Goal: Communication & Community: Answer question/provide support

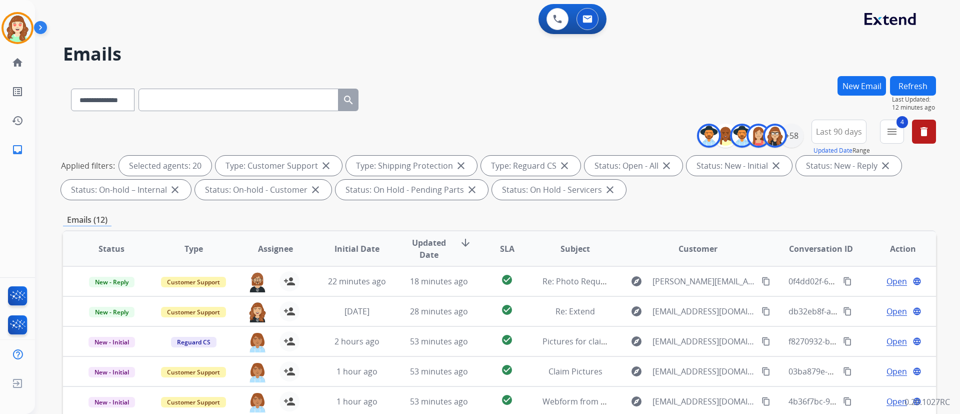
select select "**********"
click at [794, 135] on div "+58" at bounding box center [792, 136] width 24 height 24
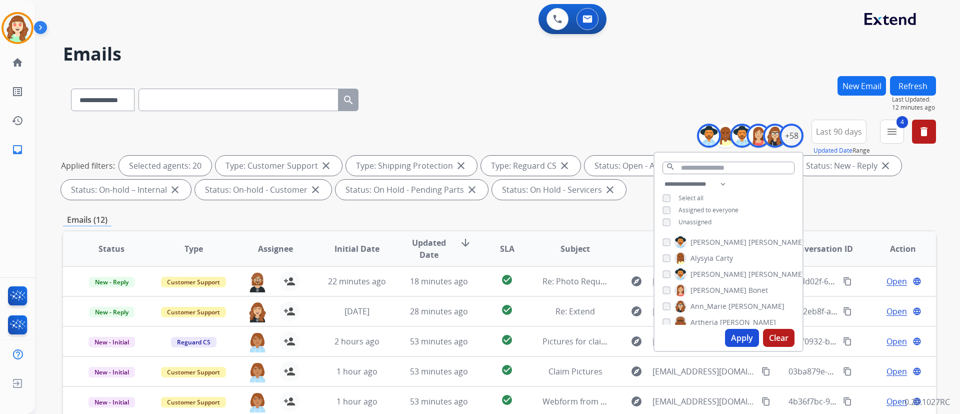
click at [497, 110] on div "**********" at bounding box center [499, 98] width 873 height 44
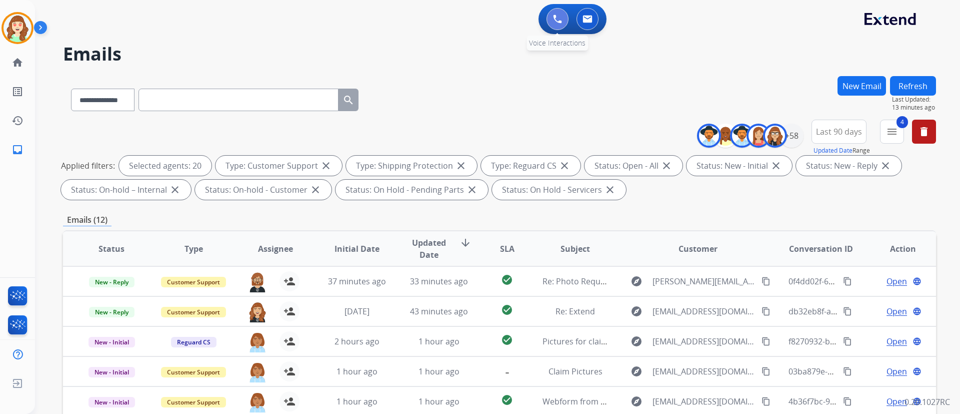
click at [558, 25] on button at bounding box center [558, 19] width 22 height 22
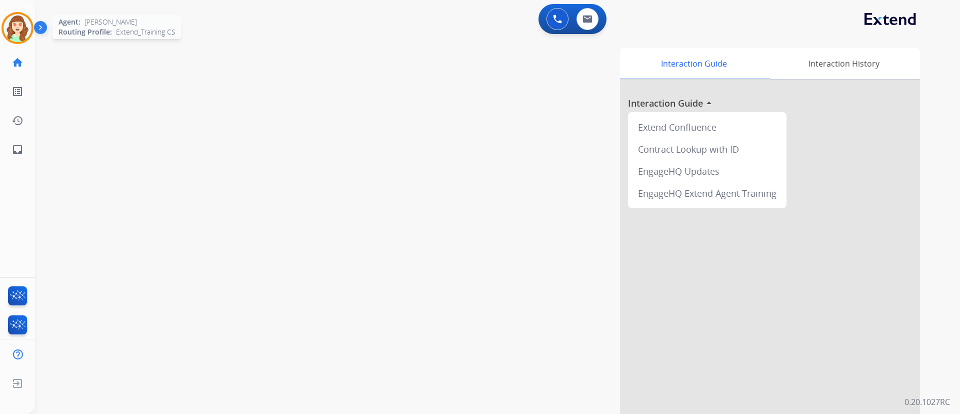
click at [26, 26] on img at bounding box center [18, 28] width 28 height 28
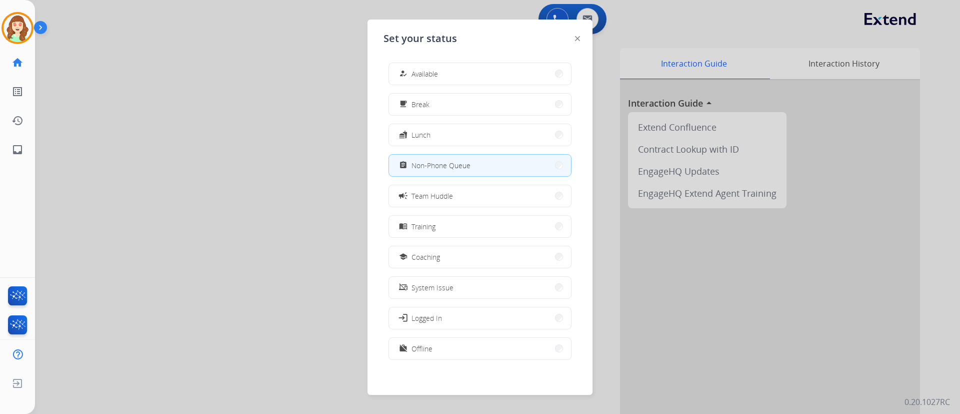
drag, startPoint x: 277, startPoint y: 205, endPoint x: 478, endPoint y: 125, distance: 216.4
click at [280, 193] on div at bounding box center [480, 207] width 960 height 414
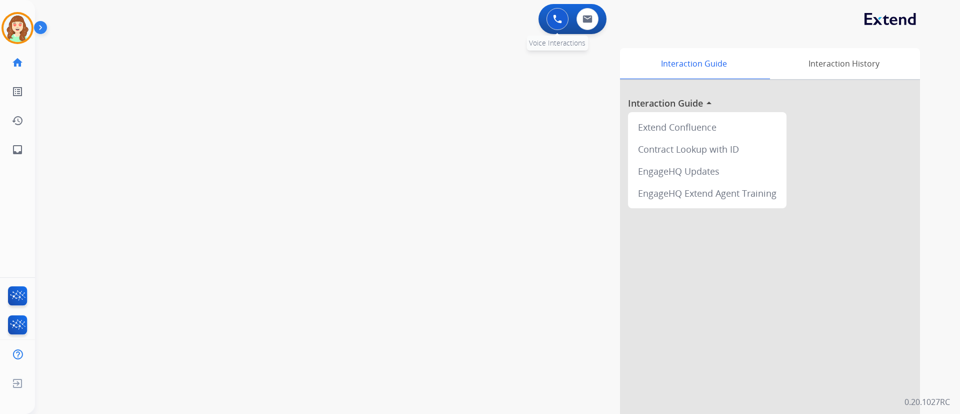
click at [562, 22] on img at bounding box center [557, 19] width 9 height 9
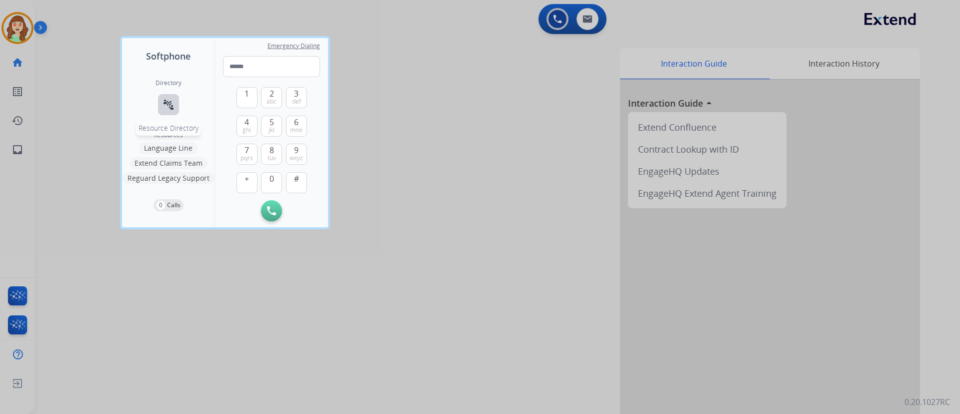
click at [172, 104] on mat-icon "connect_without_contact" at bounding box center [169, 105] width 12 height 12
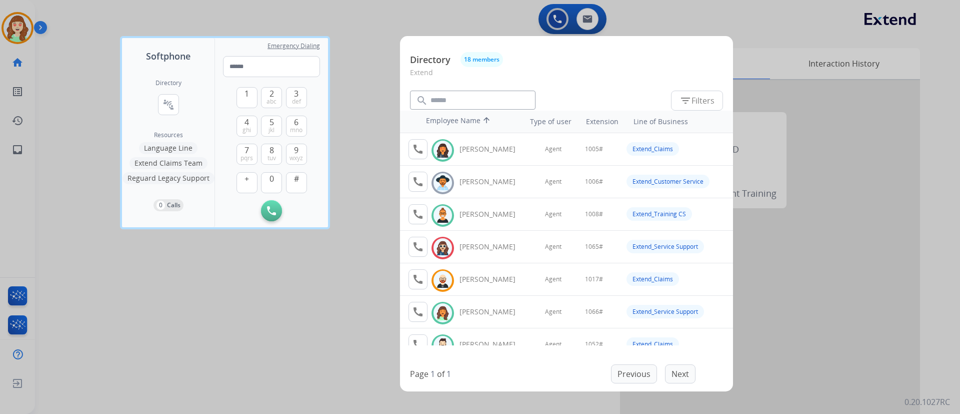
click at [194, 305] on div at bounding box center [480, 207] width 960 height 414
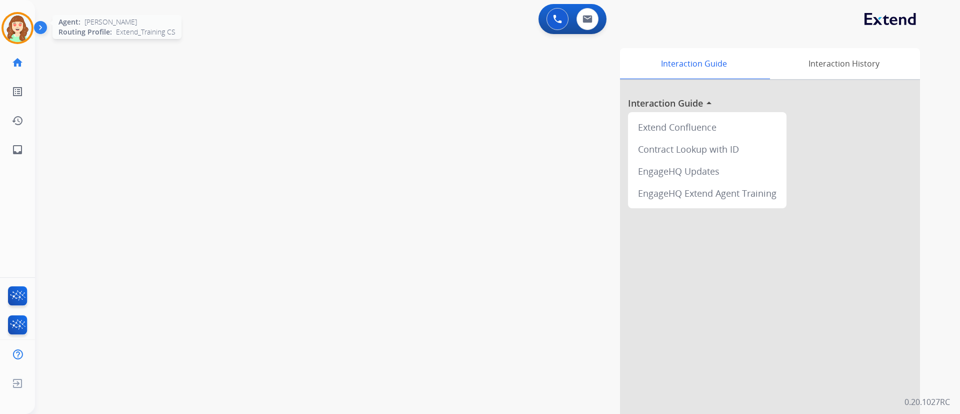
click at [15, 32] on img at bounding box center [18, 28] width 28 height 28
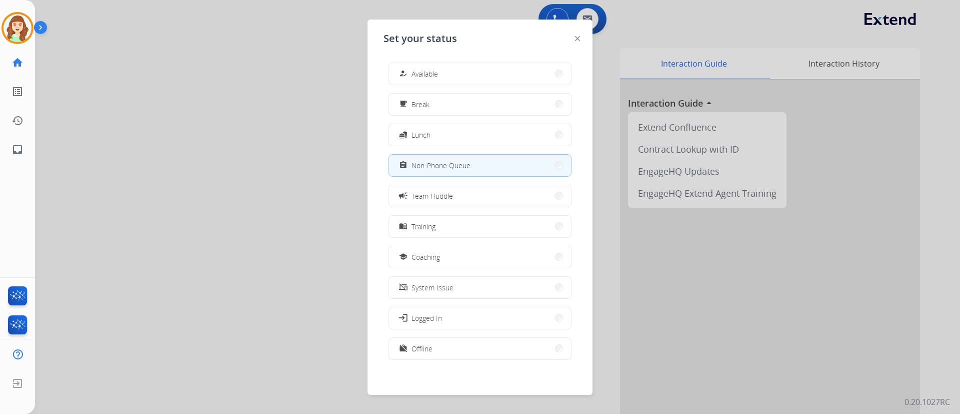
drag, startPoint x: 239, startPoint y: 245, endPoint x: 146, endPoint y: 16, distance: 246.8
click at [236, 241] on div at bounding box center [480, 207] width 960 height 414
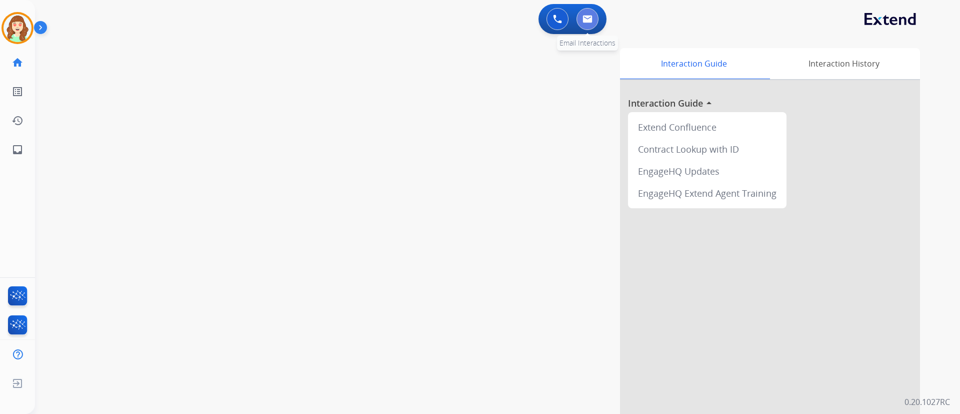
click at [593, 20] on button at bounding box center [588, 19] width 22 height 22
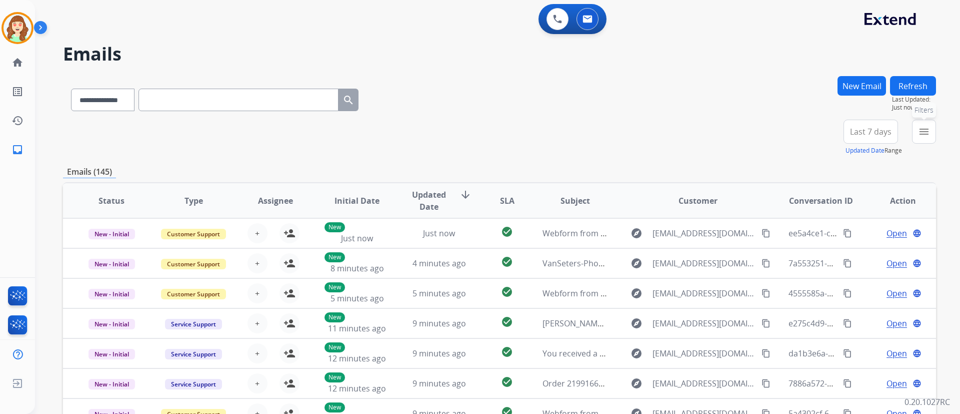
click at [918, 131] on button "menu Filters" at bounding box center [924, 132] width 24 height 24
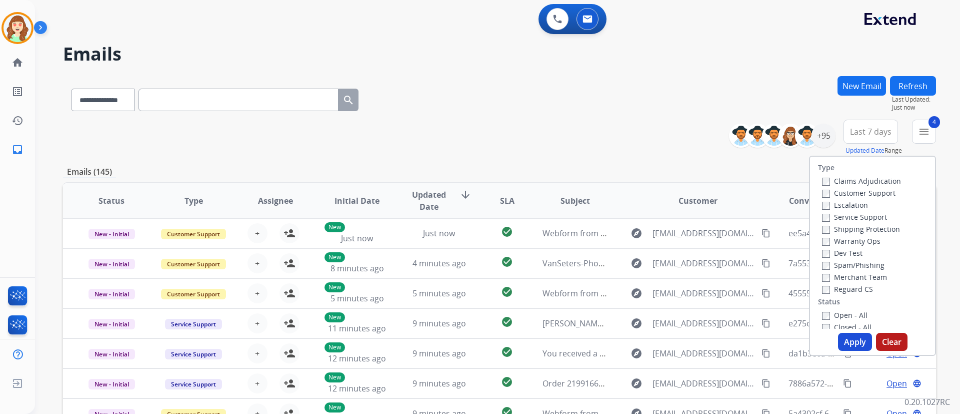
drag, startPoint x: 852, startPoint y: 342, endPoint x: 878, endPoint y: 220, distance: 124.8
click at [851, 342] on button "Apply" at bounding box center [855, 342] width 34 height 18
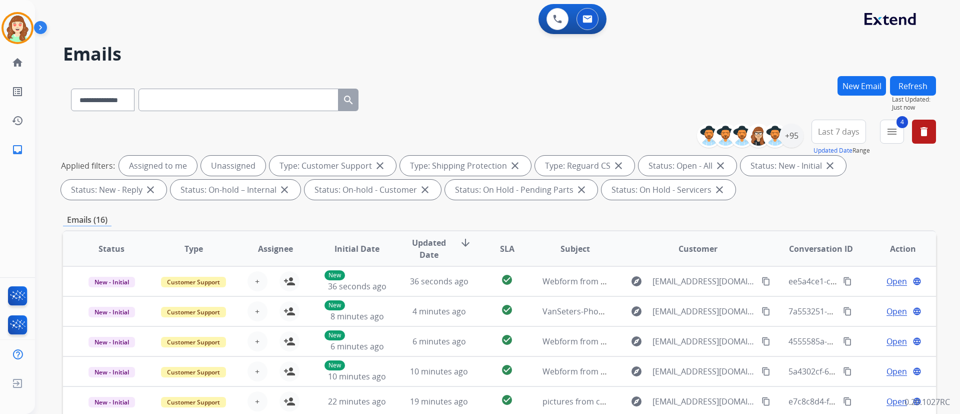
click at [836, 131] on span "Last 7 days" at bounding box center [839, 132] width 42 height 4
click at [830, 249] on div "Last 90 days" at bounding box center [835, 253] width 55 height 15
click at [800, 138] on div "+147" at bounding box center [792, 136] width 24 height 24
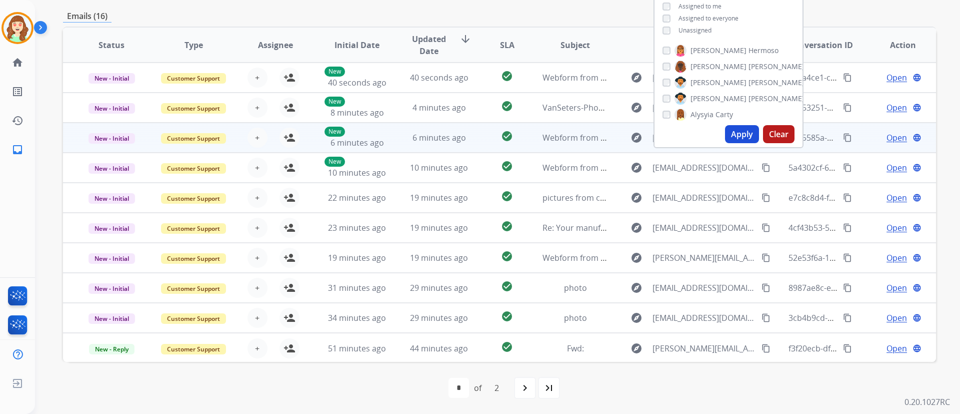
scroll to position [1, 0]
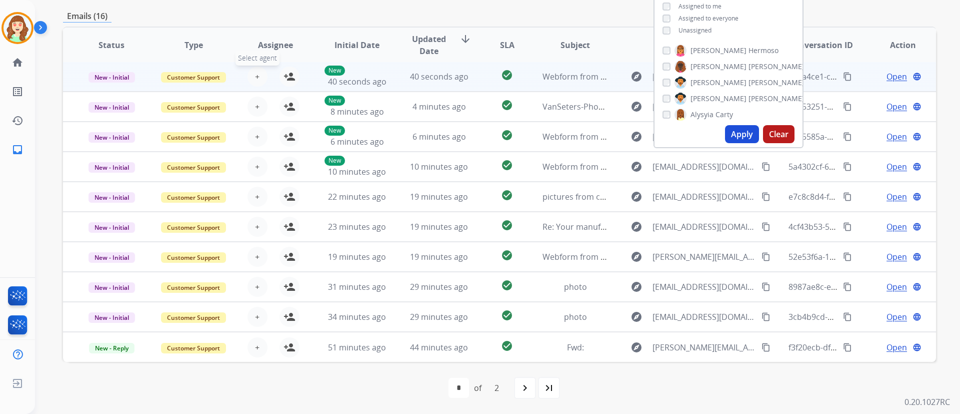
click at [256, 70] on button "+ Select agent" at bounding box center [258, 77] width 20 height 20
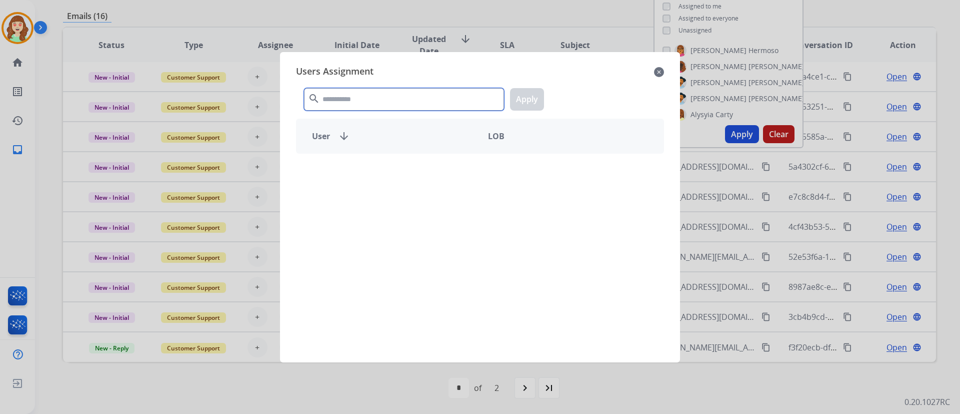
click at [385, 92] on input "text" at bounding box center [404, 99] width 200 height 23
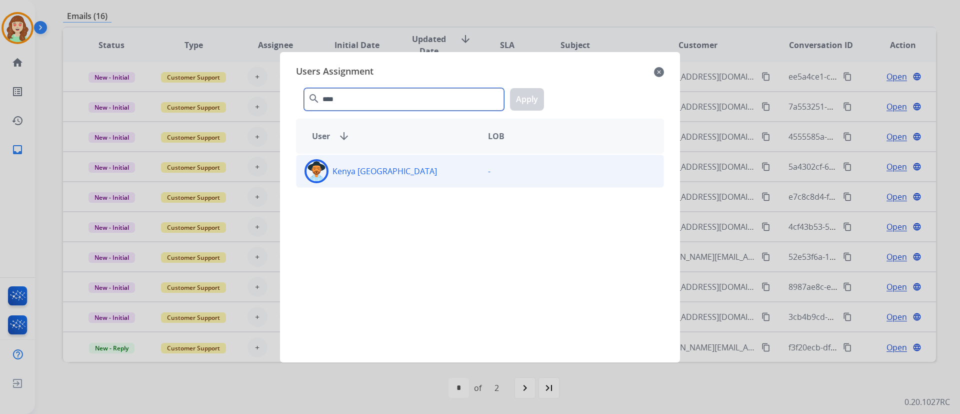
type input "****"
click at [432, 174] on div "Kenya [GEOGRAPHIC_DATA]" at bounding box center [389, 171] width 184 height 24
click at [528, 97] on button "Apply" at bounding box center [527, 99] width 34 height 23
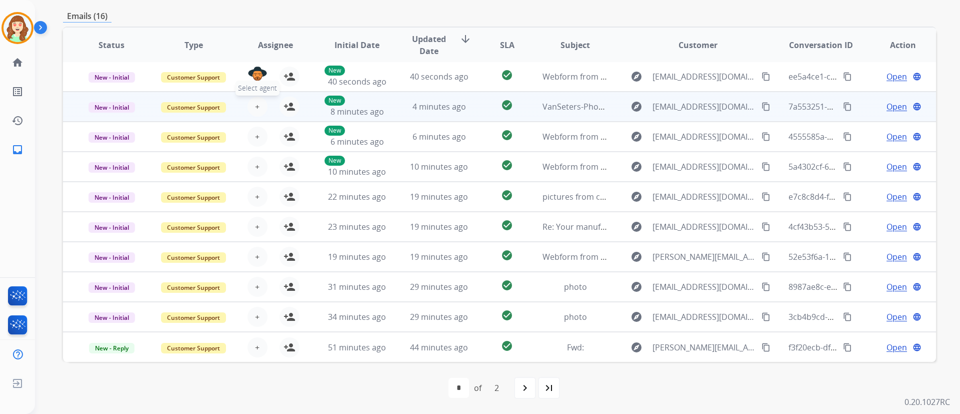
click at [258, 104] on span "+" at bounding box center [257, 107] width 5 height 12
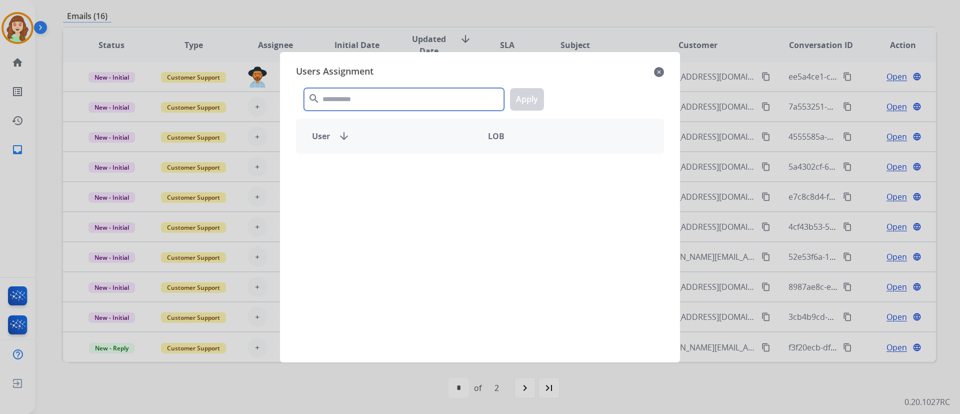
click at [409, 101] on input "text" at bounding box center [404, 99] width 200 height 23
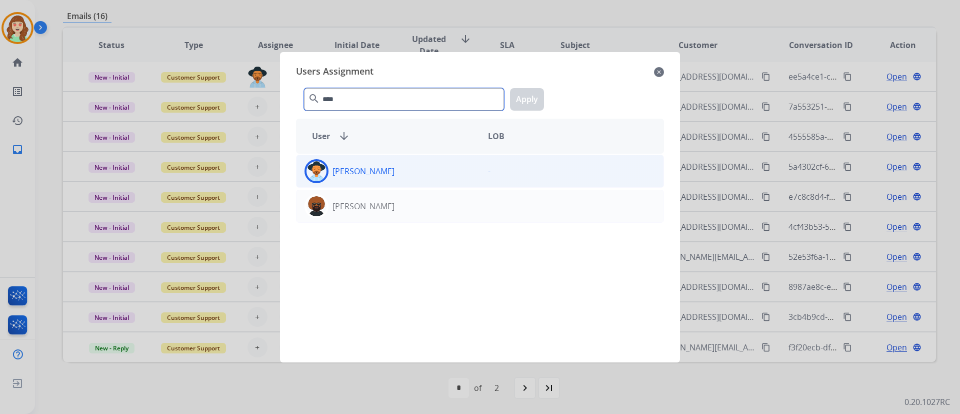
type input "****"
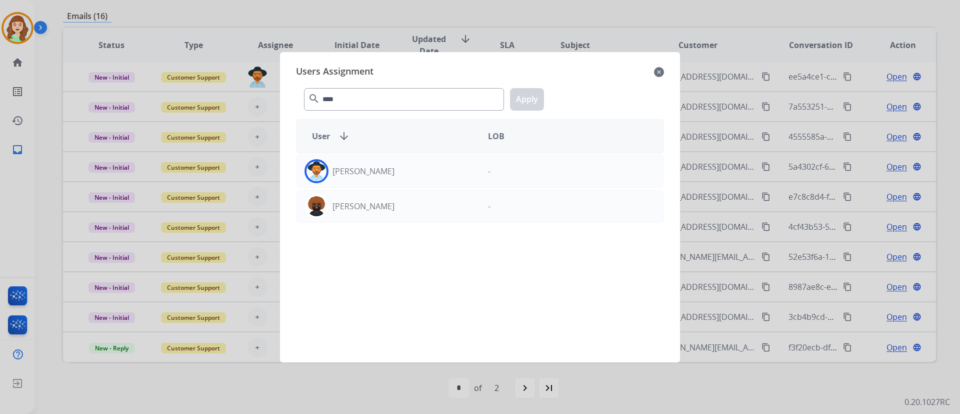
drag, startPoint x: 441, startPoint y: 171, endPoint x: 532, endPoint y: 115, distance: 106.9
click at [441, 170] on div "[PERSON_NAME]" at bounding box center [389, 171] width 184 height 24
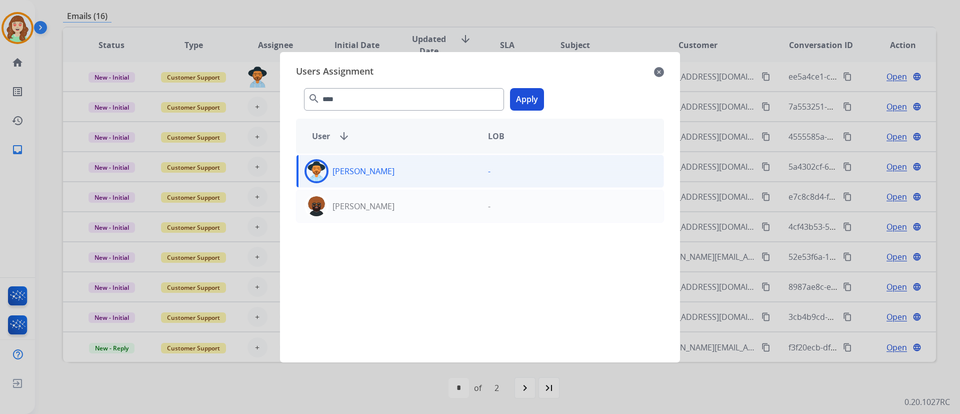
click at [526, 99] on button "Apply" at bounding box center [527, 99] width 34 height 23
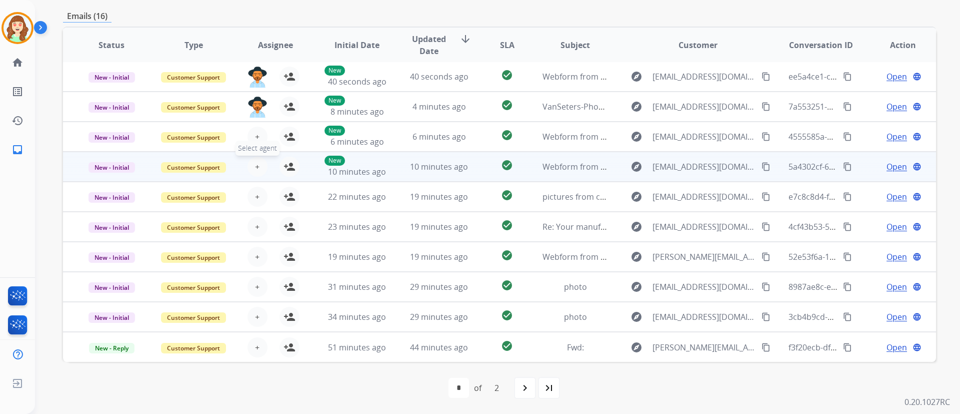
click at [255, 140] on table "Status Type Assignee Initial Date Updated Date arrow_downward SLA Subject Custo…" at bounding box center [499, 194] width 873 height 335
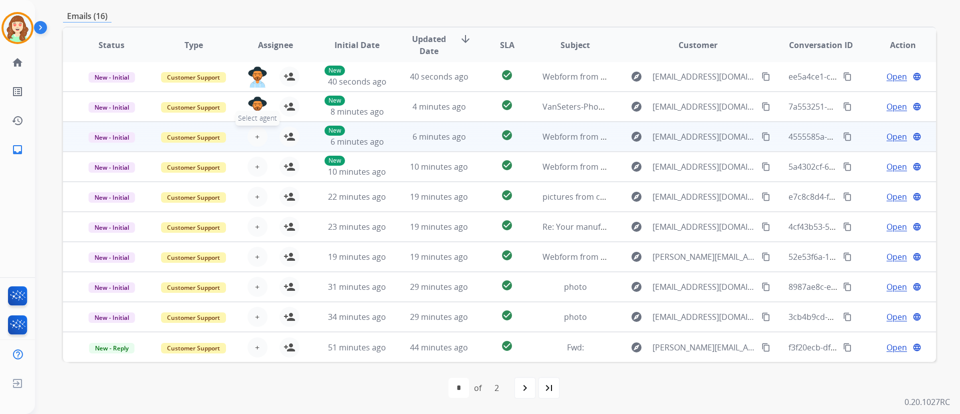
click at [260, 133] on button "+ Select agent" at bounding box center [258, 137] width 20 height 20
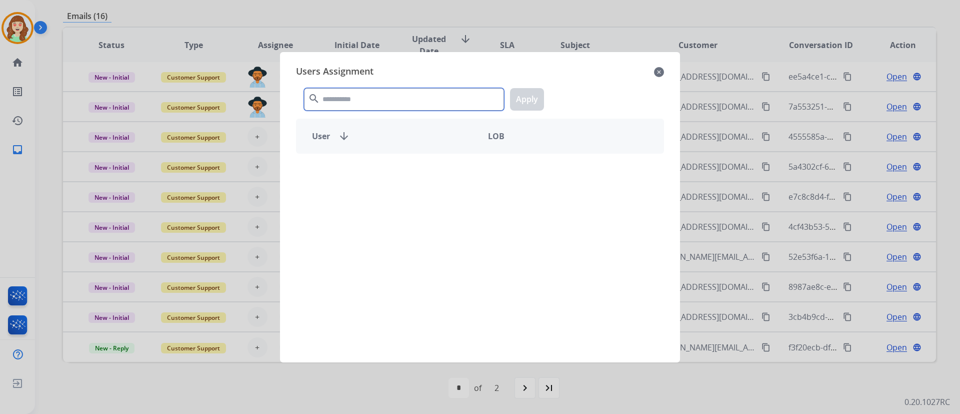
click at [382, 100] on input "text" at bounding box center [404, 99] width 200 height 23
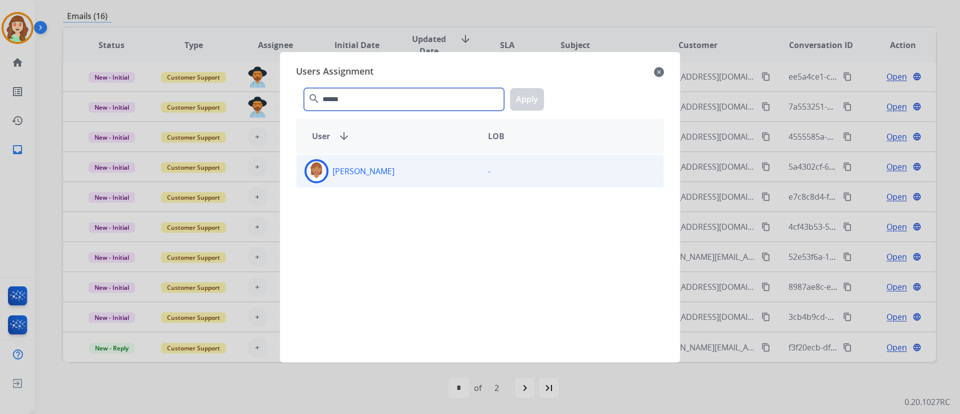
type input "******"
click at [411, 175] on div "[PERSON_NAME]" at bounding box center [389, 171] width 184 height 24
click at [530, 97] on button "Apply" at bounding box center [527, 99] width 34 height 23
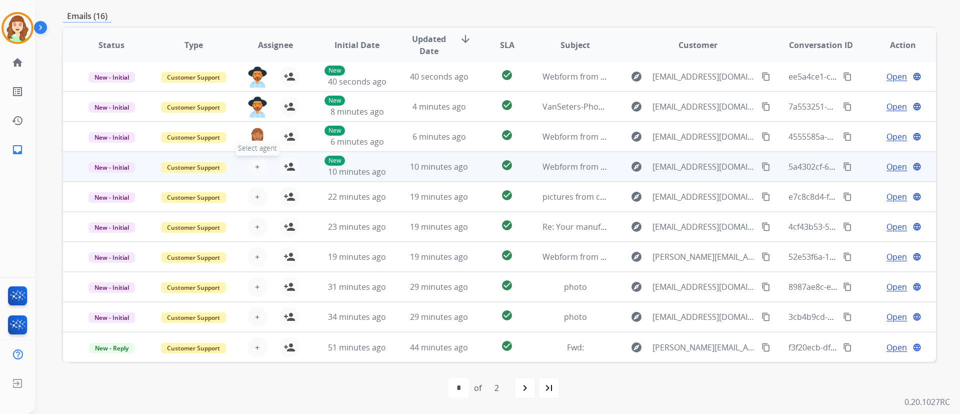
click at [255, 162] on span "+" at bounding box center [257, 167] width 5 height 12
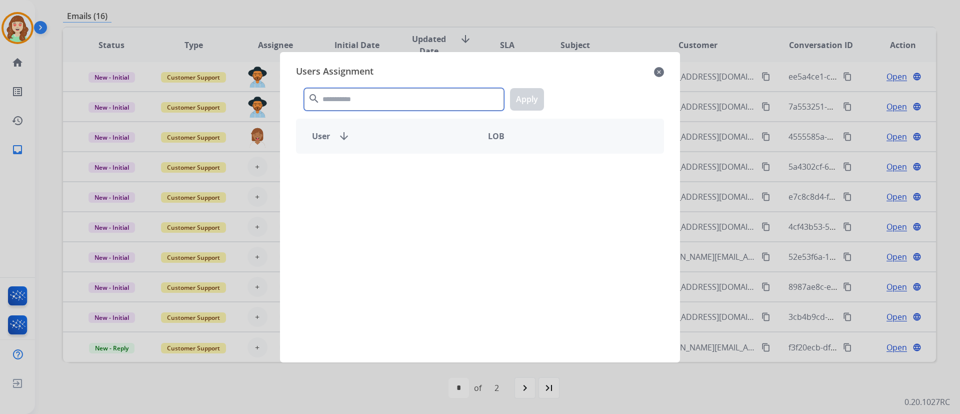
click at [355, 102] on input "text" at bounding box center [404, 99] width 200 height 23
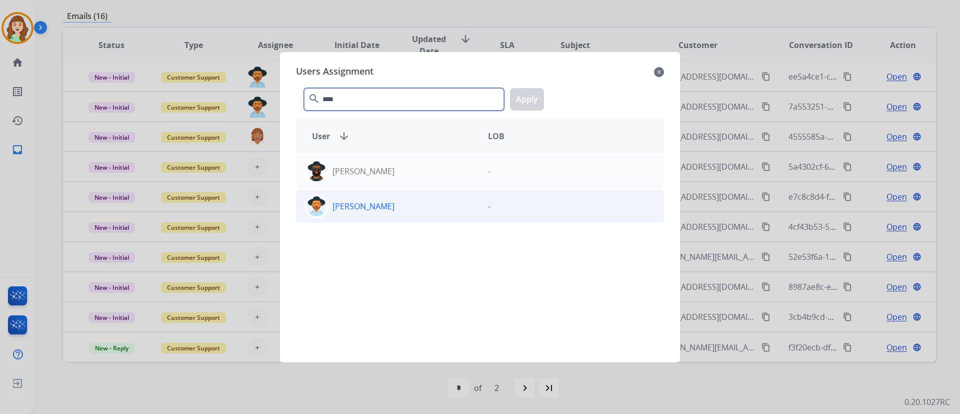
type input "****"
click at [421, 205] on div "[PERSON_NAME]" at bounding box center [389, 206] width 184 height 24
click at [513, 95] on button "Apply" at bounding box center [527, 99] width 34 height 23
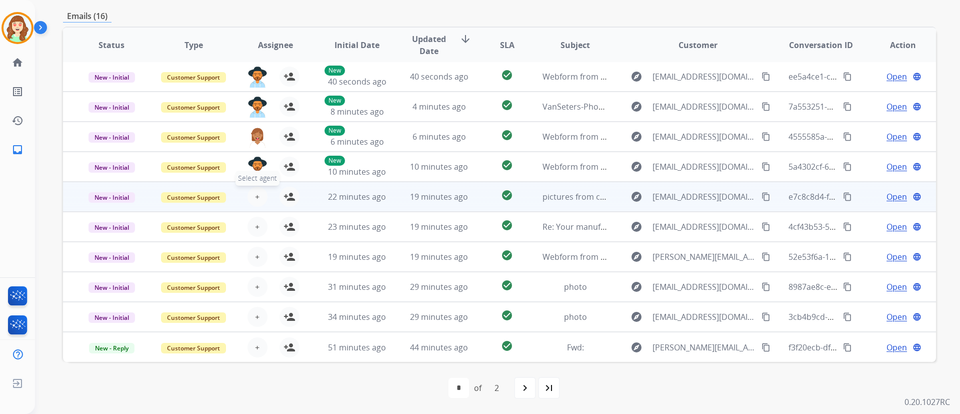
click at [260, 194] on button "+ Select agent" at bounding box center [258, 197] width 20 height 20
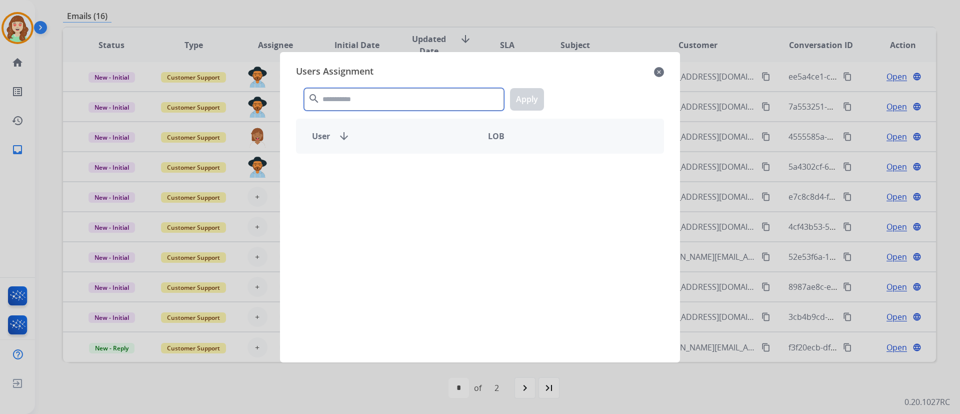
click at [407, 101] on input "text" at bounding box center [404, 99] width 200 height 23
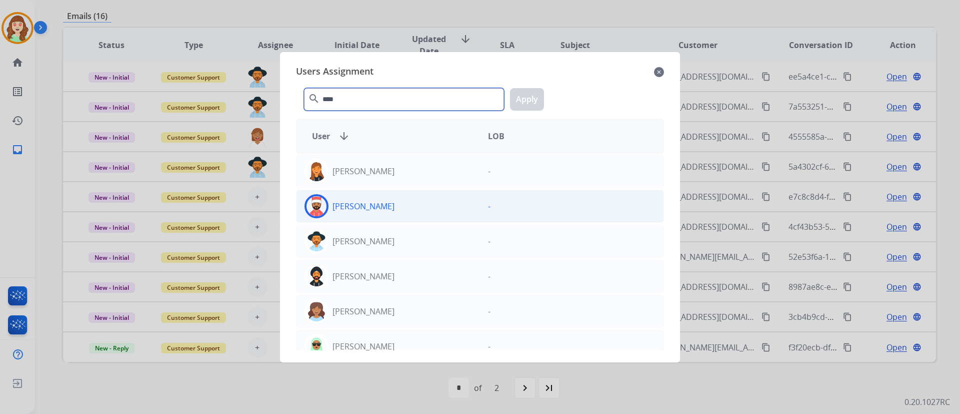
type input "****"
click at [413, 211] on div "[PERSON_NAME]" at bounding box center [389, 206] width 184 height 24
click at [526, 96] on button "Apply" at bounding box center [527, 99] width 34 height 23
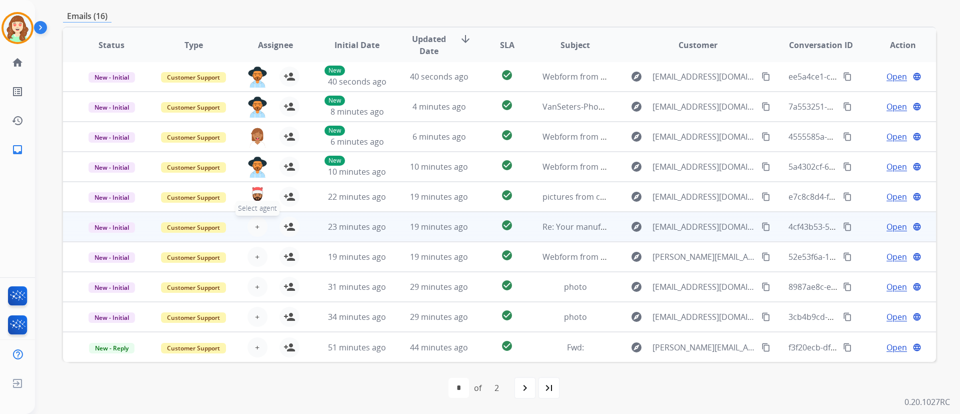
click at [256, 225] on span "+" at bounding box center [257, 227] width 5 height 12
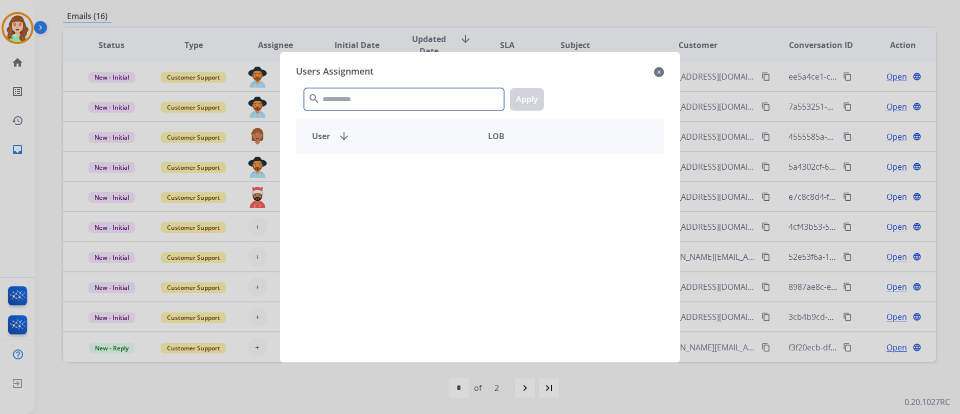
click at [378, 101] on input "text" at bounding box center [404, 99] width 200 height 23
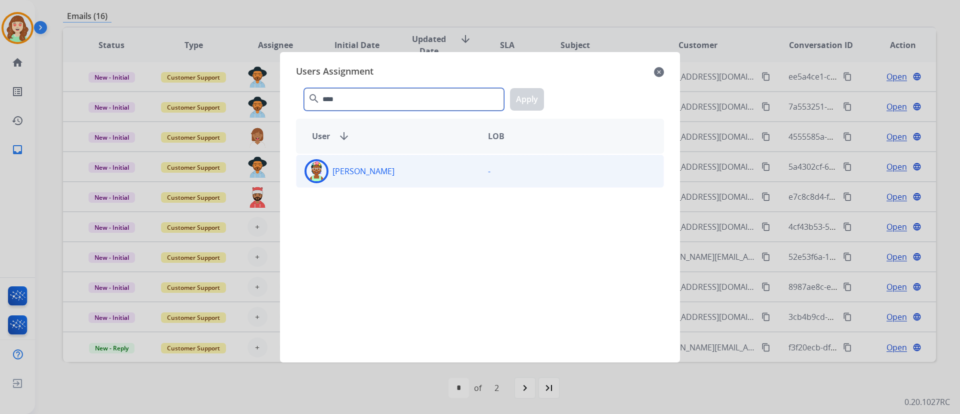
type input "****"
click at [438, 174] on div "[PERSON_NAME]" at bounding box center [389, 171] width 184 height 24
click at [536, 97] on button "Apply" at bounding box center [527, 99] width 34 height 23
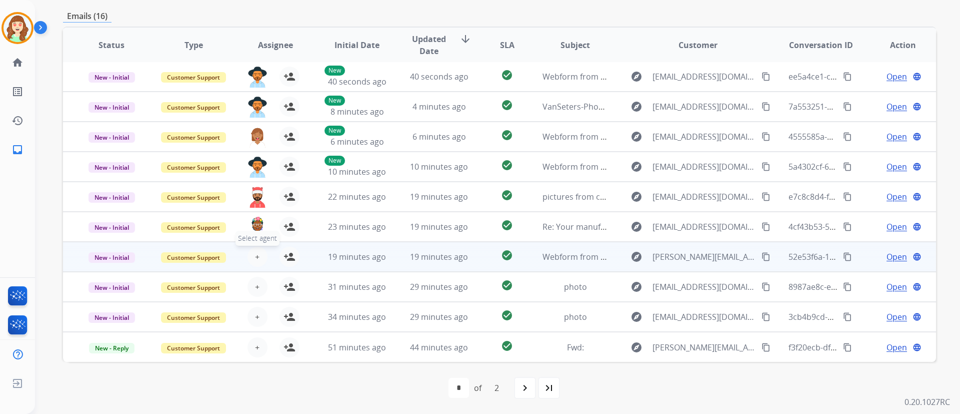
click at [260, 254] on button "+ Select agent" at bounding box center [258, 257] width 20 height 20
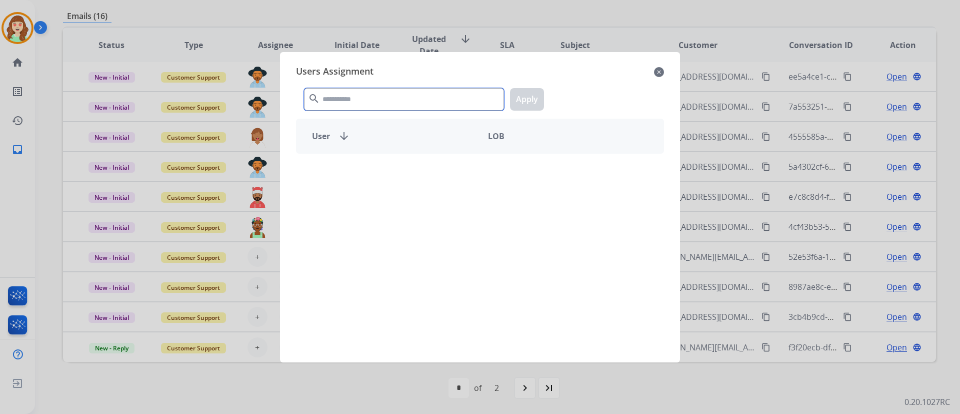
click at [394, 94] on input "text" at bounding box center [404, 99] width 200 height 23
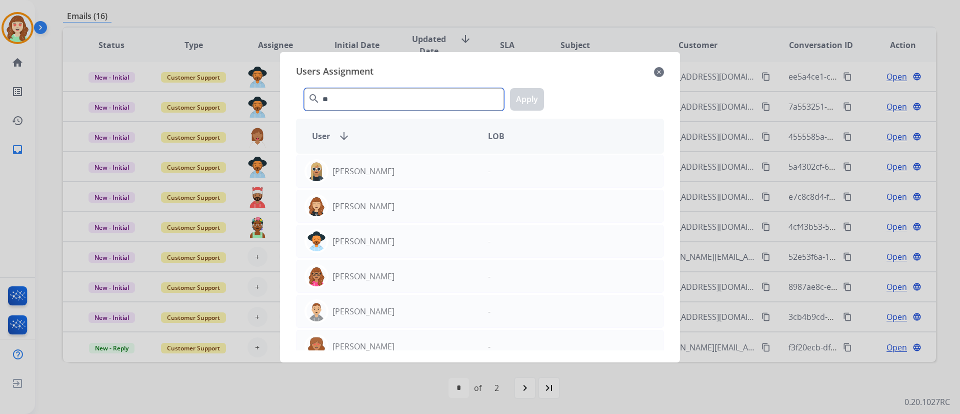
type input "*"
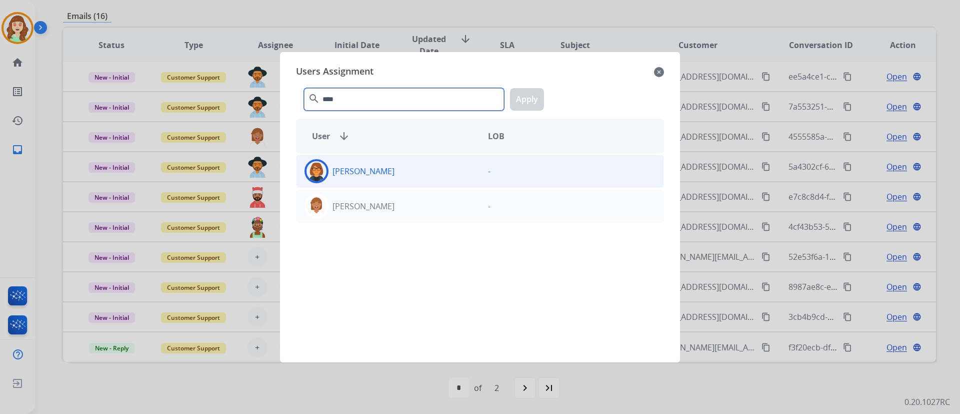
type input "****"
click at [447, 169] on div "[PERSON_NAME]" at bounding box center [389, 171] width 184 height 24
click at [531, 103] on button "Apply" at bounding box center [527, 99] width 34 height 23
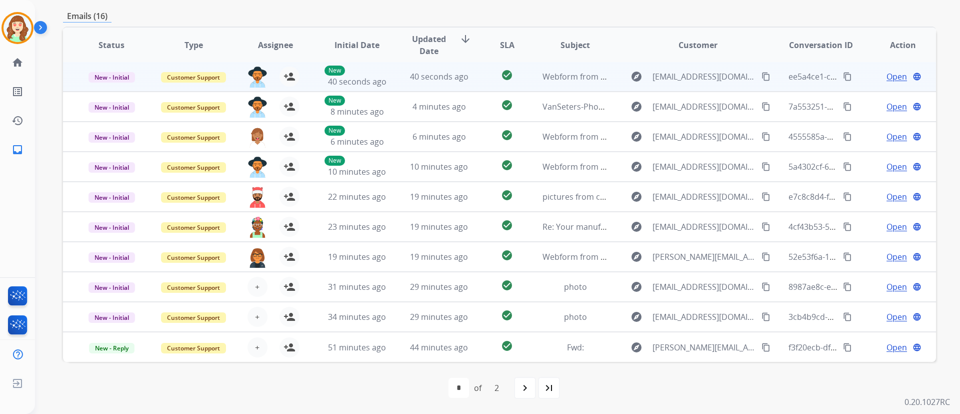
scroll to position [0, 0]
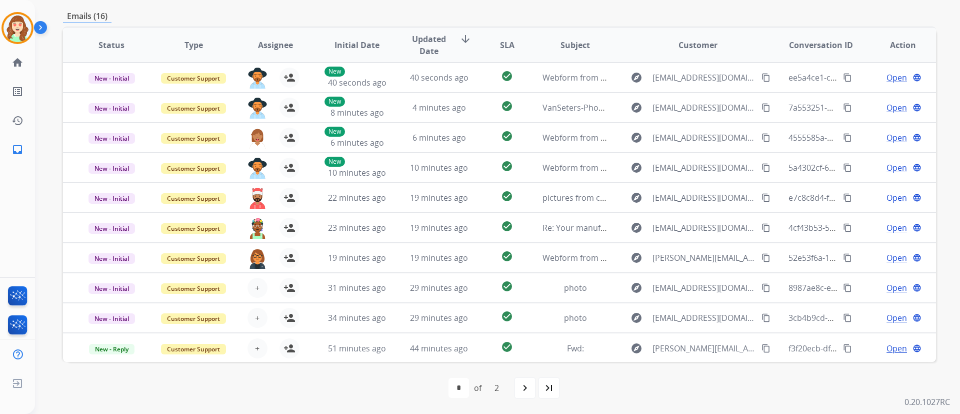
click at [501, 44] on span "SLA" at bounding box center [507, 45] width 15 height 12
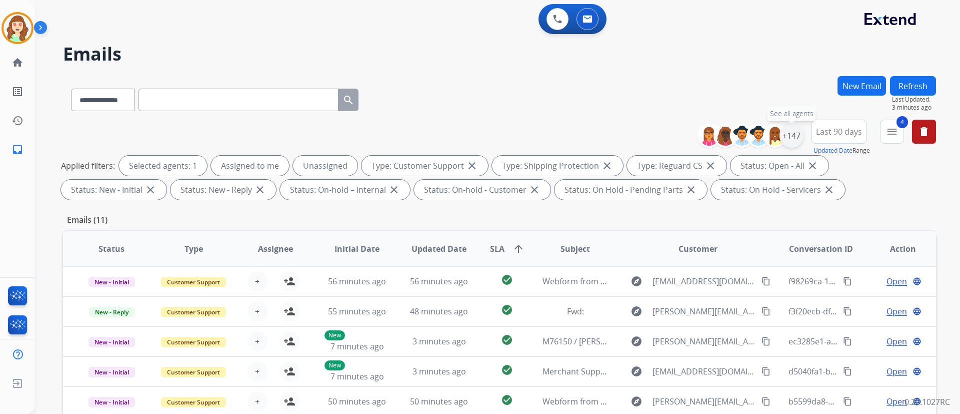
click at [792, 139] on div "+147" at bounding box center [792, 136] width 24 height 24
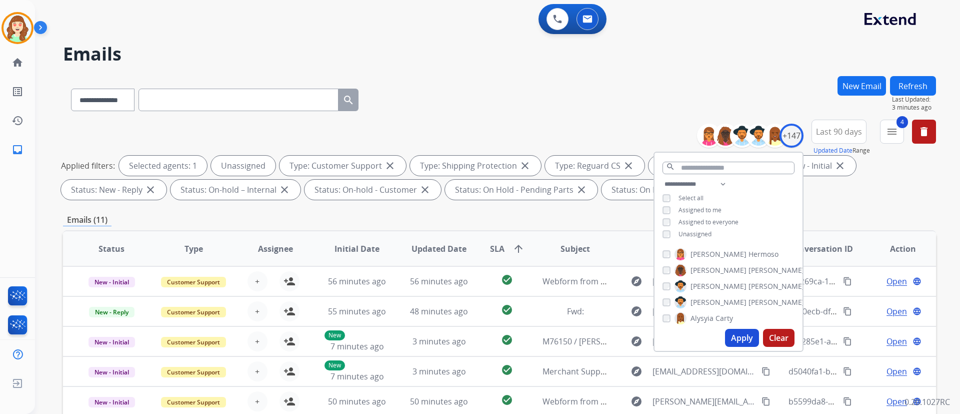
click at [752, 337] on button "Apply" at bounding box center [742, 338] width 34 height 18
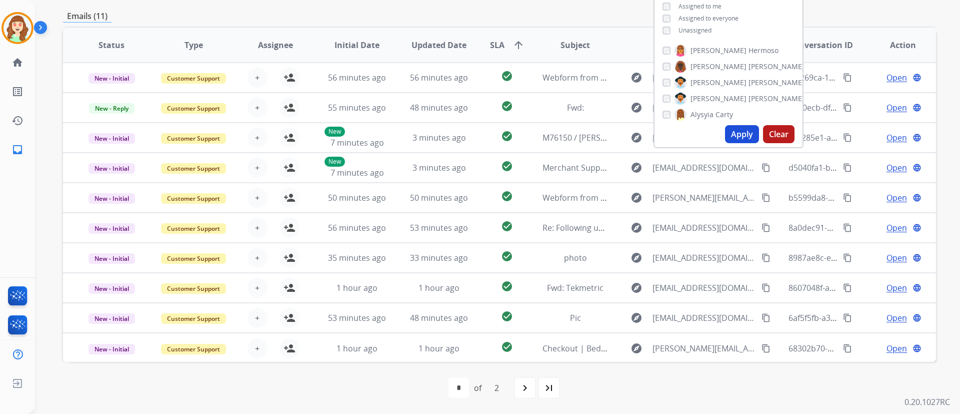
scroll to position [1, 0]
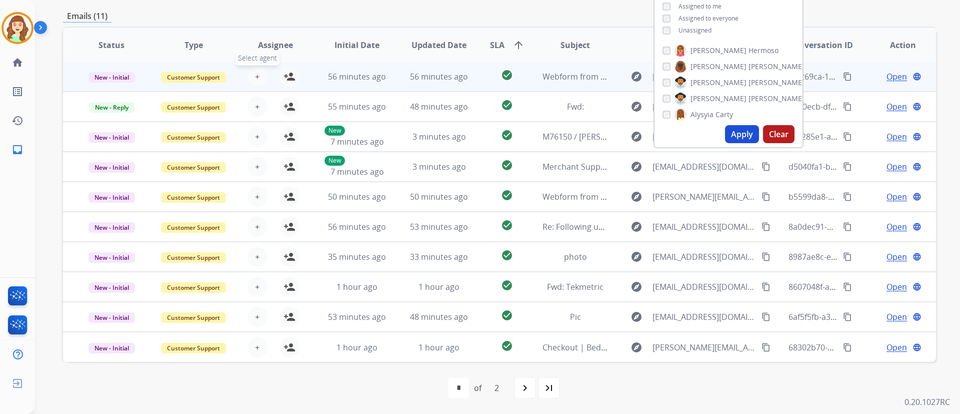
click at [257, 76] on span "+" at bounding box center [257, 77] width 5 height 12
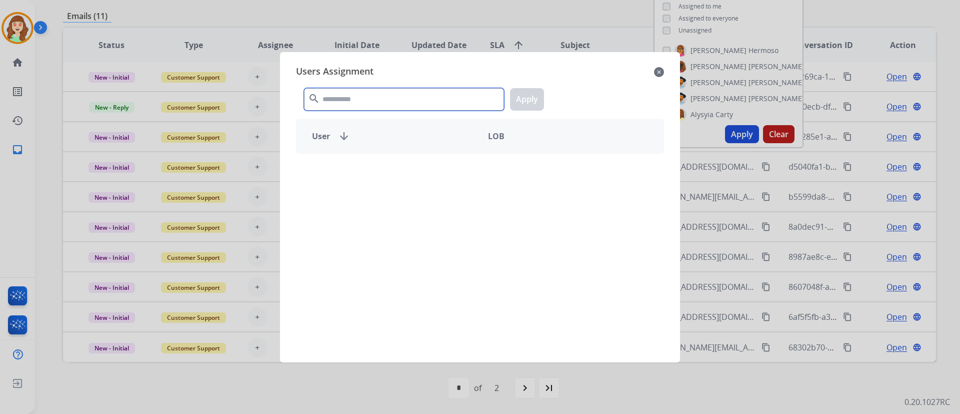
click at [371, 106] on input "text" at bounding box center [404, 99] width 200 height 23
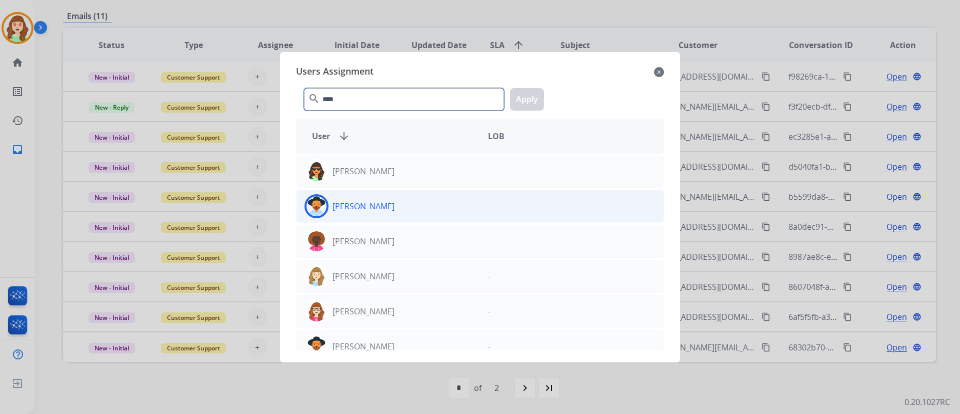
type input "****"
click at [436, 211] on div "[PERSON_NAME]" at bounding box center [389, 206] width 184 height 24
click at [532, 100] on button "Apply" at bounding box center [527, 99] width 34 height 23
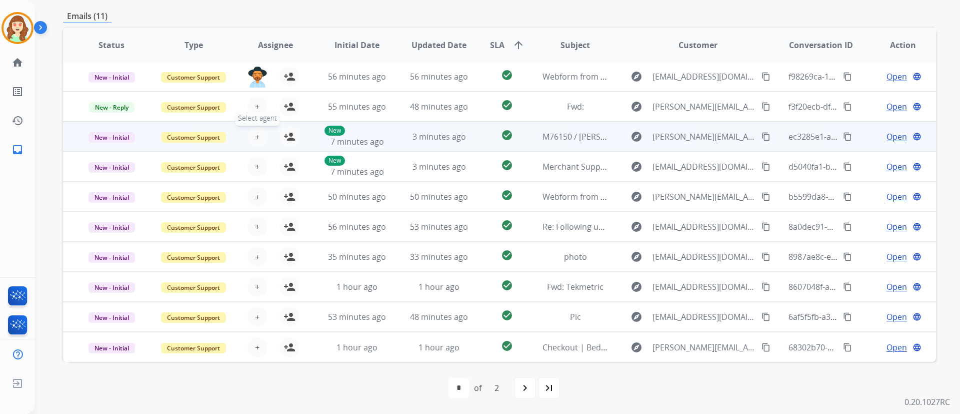
click at [250, 140] on button "+ Select agent" at bounding box center [258, 137] width 20 height 20
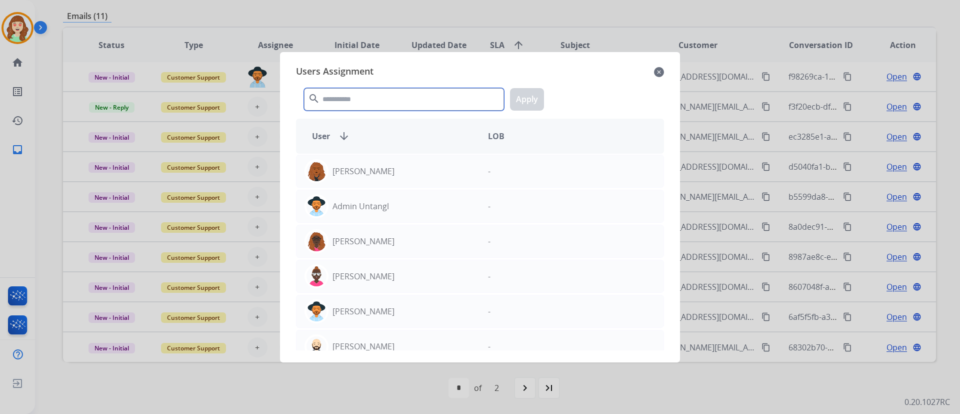
click at [436, 94] on input "text" at bounding box center [404, 99] width 200 height 23
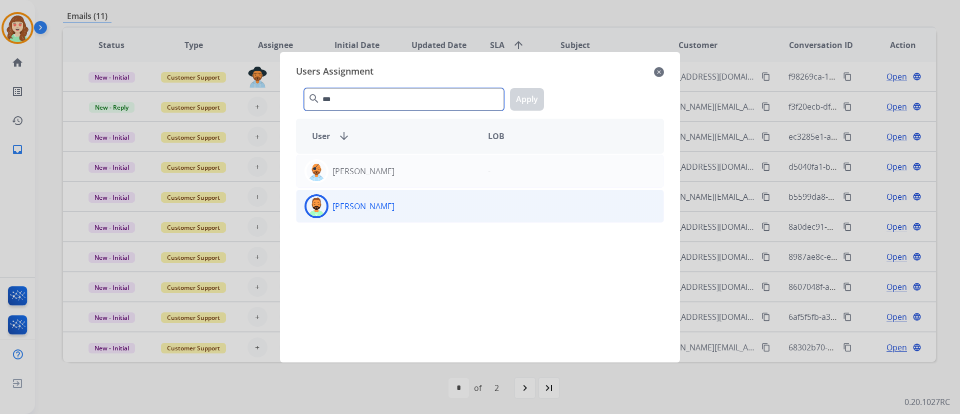
type input "***"
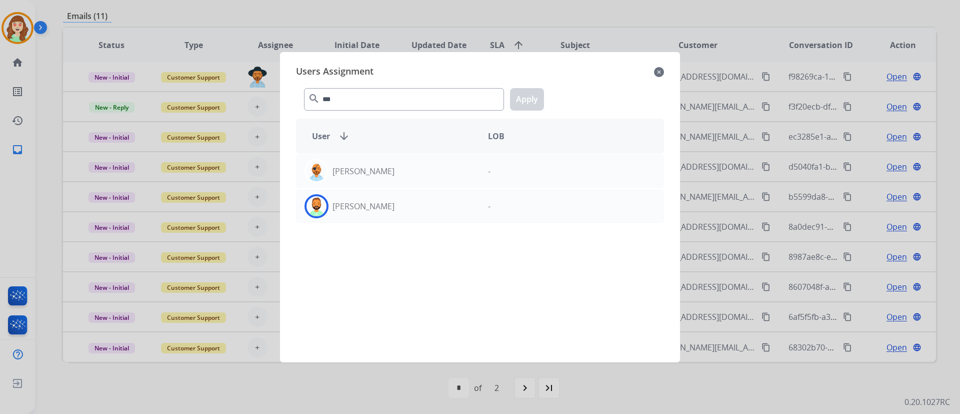
drag, startPoint x: 451, startPoint y: 211, endPoint x: 497, endPoint y: 137, distance: 87.6
click at [453, 209] on div "[PERSON_NAME]" at bounding box center [389, 206] width 184 height 24
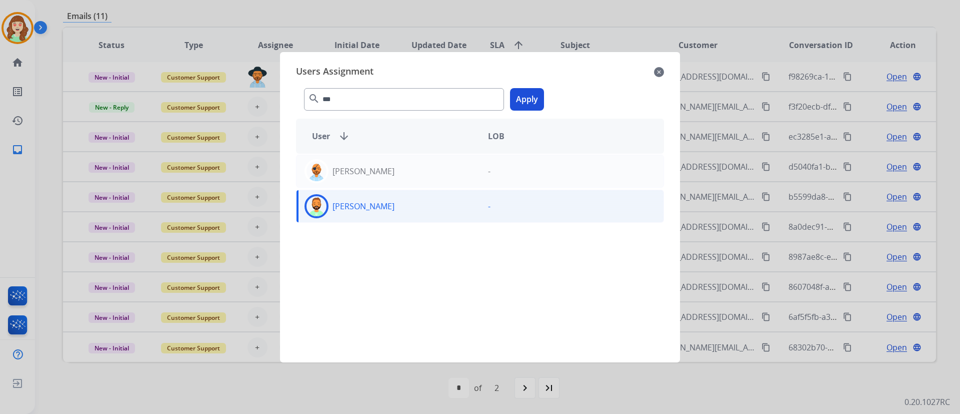
click at [528, 94] on button "Apply" at bounding box center [527, 99] width 34 height 23
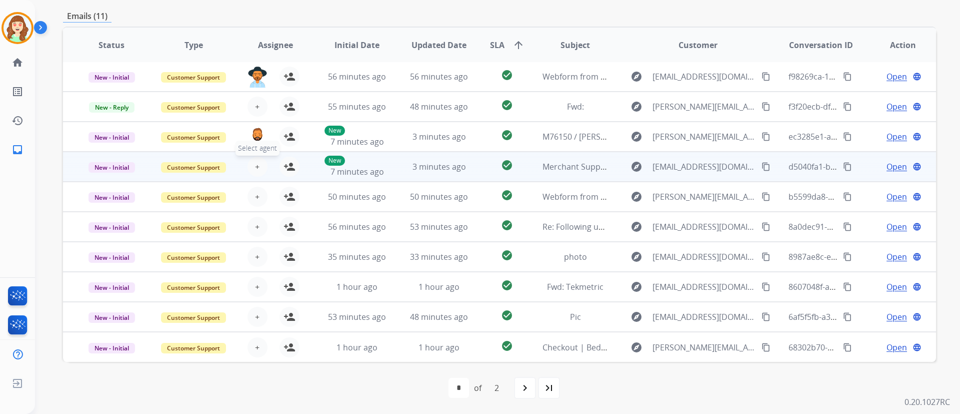
click at [262, 168] on button "+ Select agent" at bounding box center [258, 167] width 20 height 20
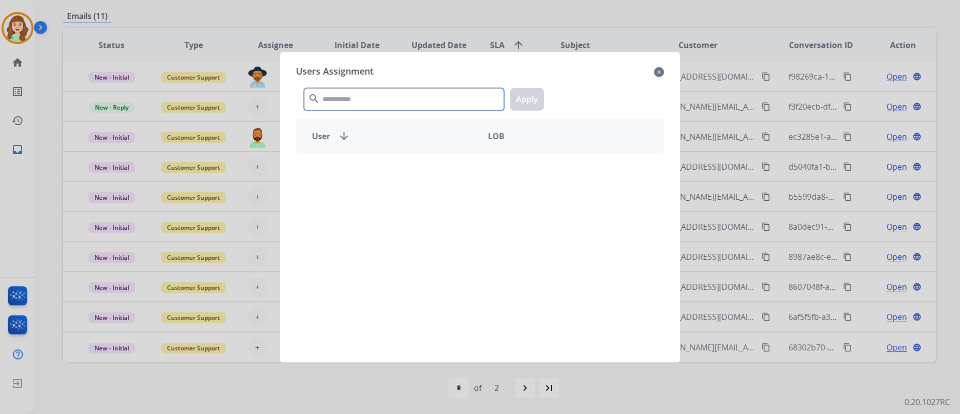
click at [418, 100] on input "text" at bounding box center [404, 99] width 200 height 23
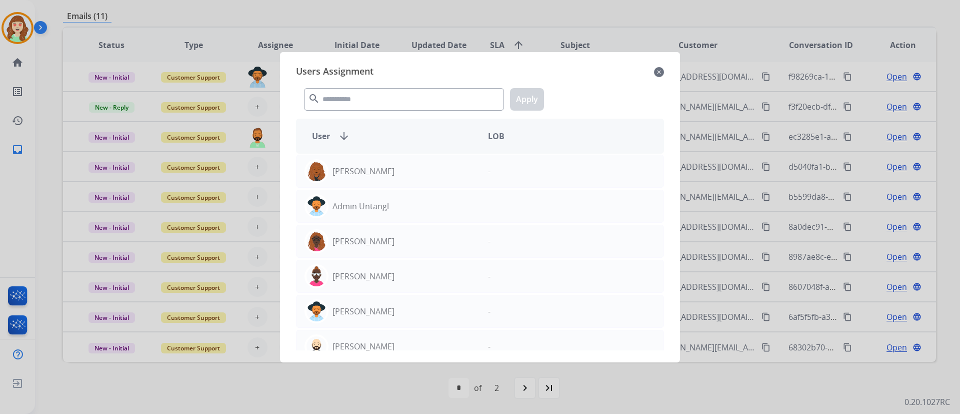
click at [662, 69] on mat-icon "close" at bounding box center [659, 72] width 10 height 12
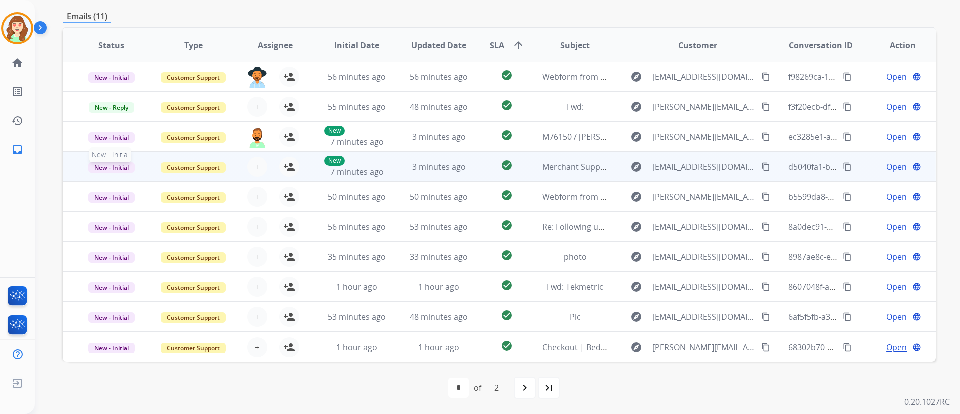
click at [110, 167] on span "New - Initial" at bounding box center [112, 167] width 47 height 11
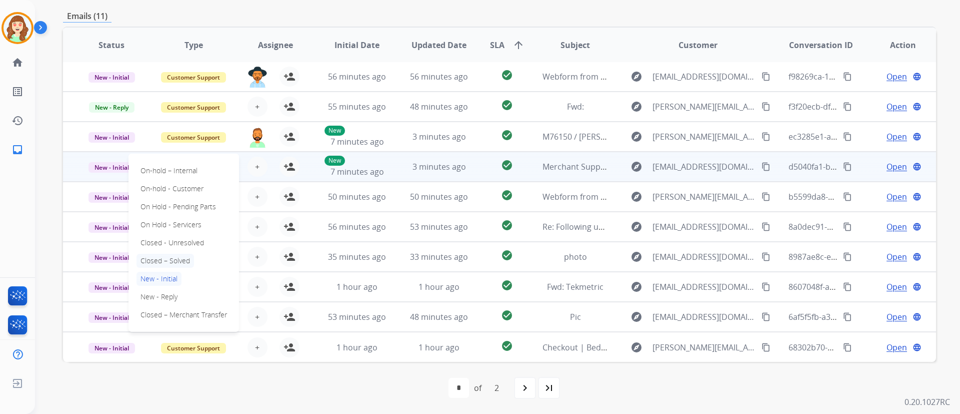
click at [182, 260] on p "Closed – Solved" at bounding box center [166, 261] width 58 height 14
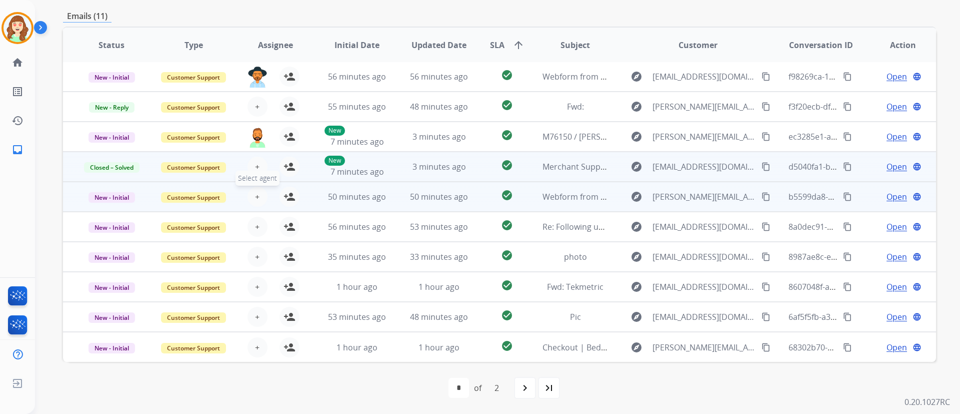
click at [249, 197] on button "+ Select agent" at bounding box center [258, 197] width 20 height 20
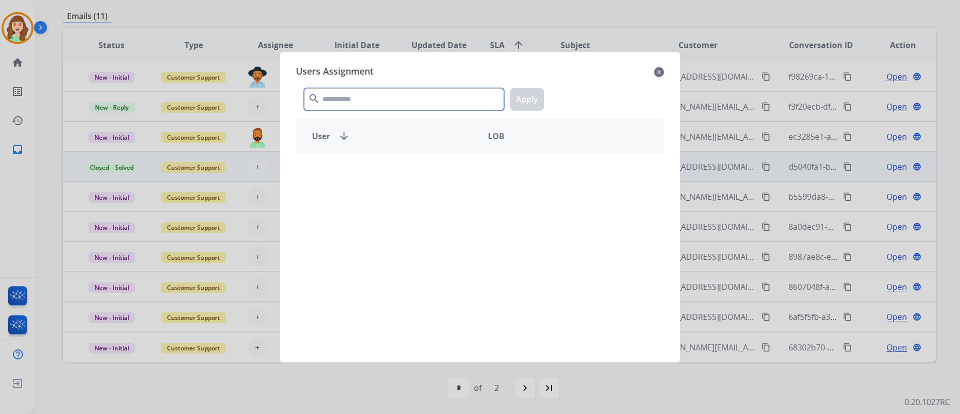
click at [420, 96] on input "text" at bounding box center [404, 99] width 200 height 23
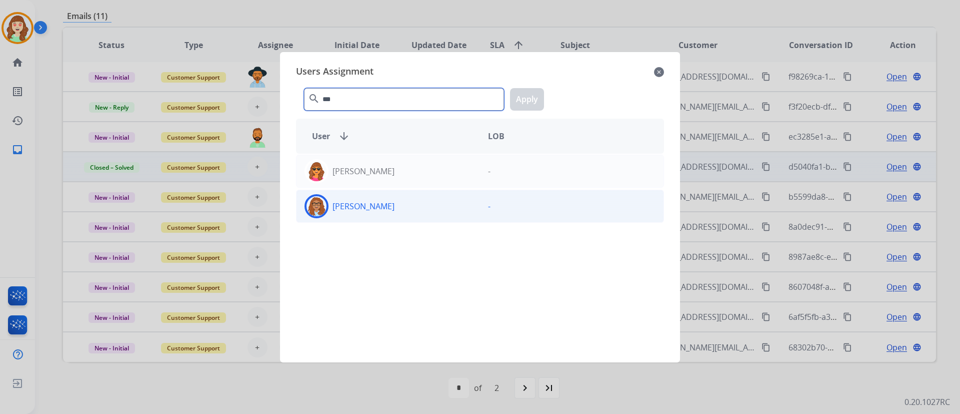
type input "***"
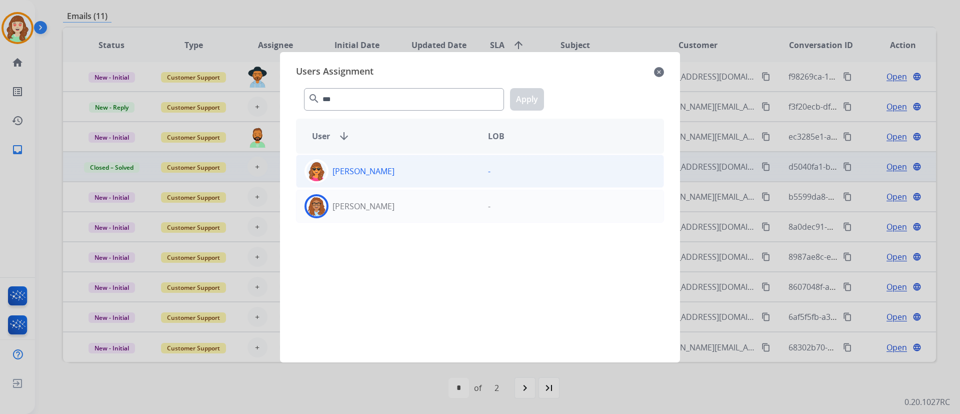
drag, startPoint x: 408, startPoint y: 214, endPoint x: 489, endPoint y: 171, distance: 91.7
click at [408, 215] on div "[PERSON_NAME]" at bounding box center [389, 206] width 184 height 24
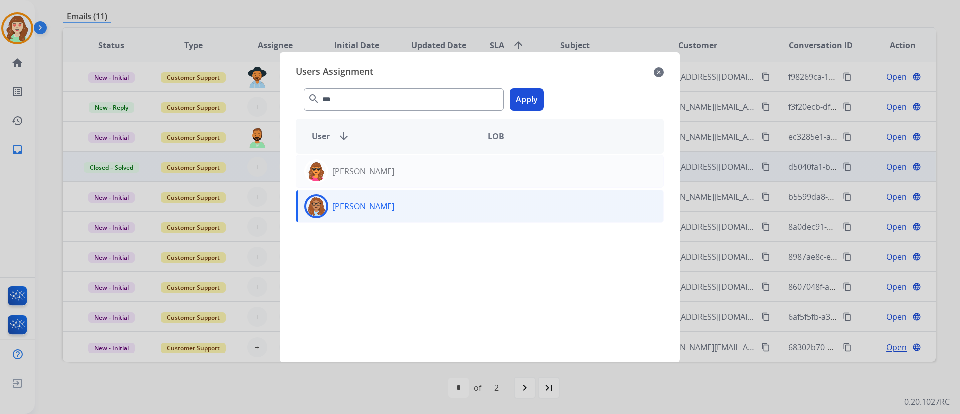
click at [526, 100] on button "Apply" at bounding box center [527, 99] width 34 height 23
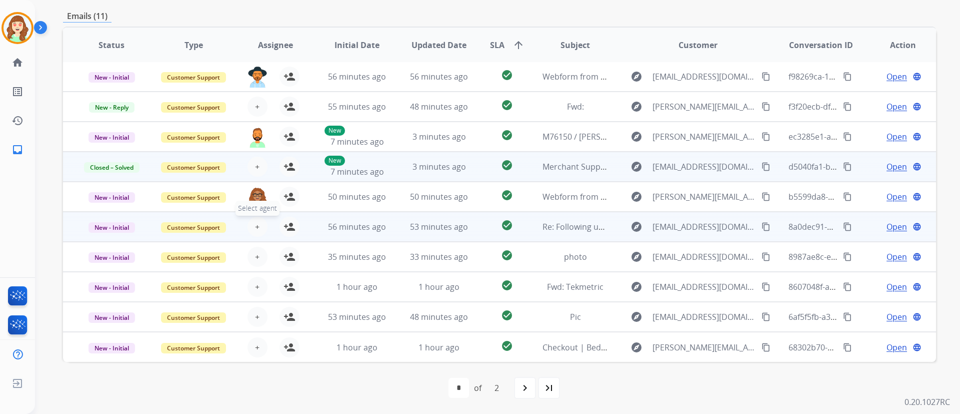
click at [257, 225] on span "+" at bounding box center [257, 227] width 5 height 12
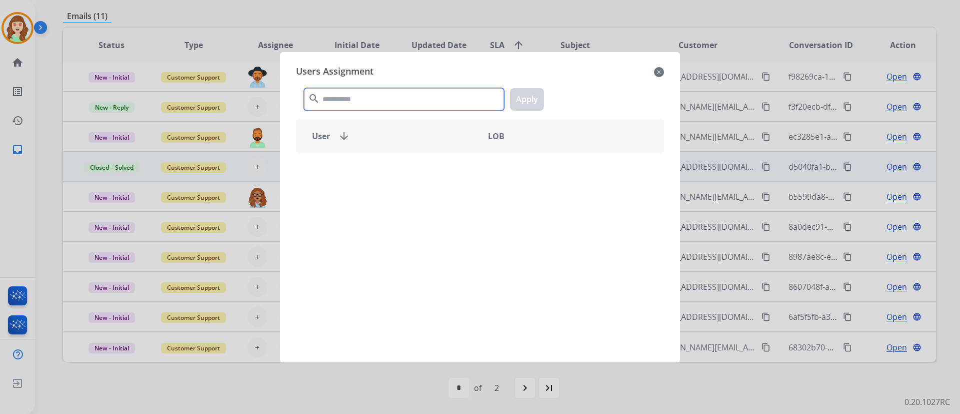
click at [425, 103] on input "text" at bounding box center [404, 99] width 200 height 23
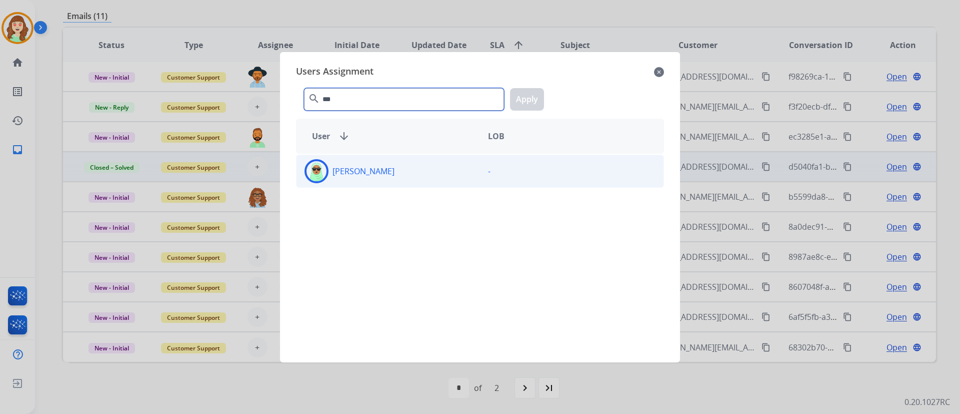
type input "***"
click at [456, 177] on div "[PERSON_NAME]" at bounding box center [389, 171] width 184 height 24
click at [528, 101] on button "Apply" at bounding box center [527, 99] width 34 height 23
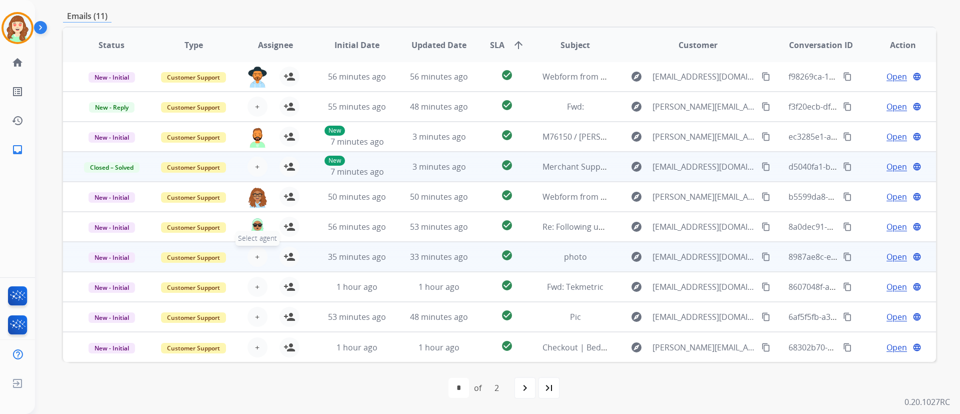
click at [251, 255] on button "+ Select agent" at bounding box center [258, 257] width 20 height 20
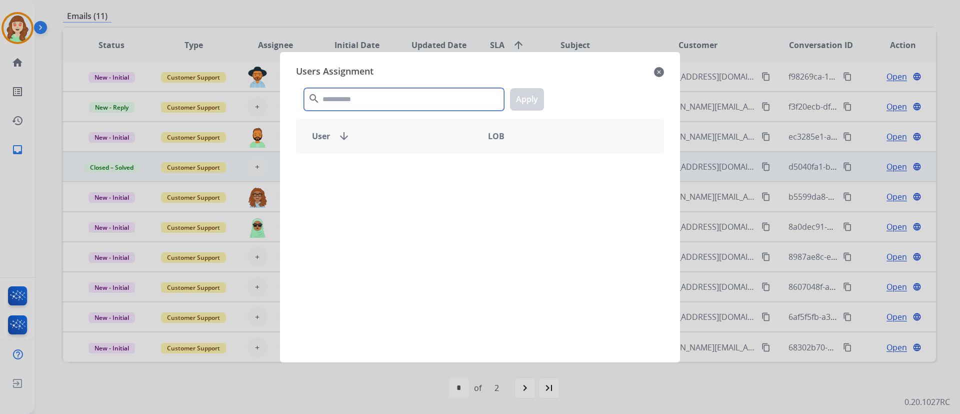
click at [390, 101] on input "text" at bounding box center [404, 99] width 200 height 23
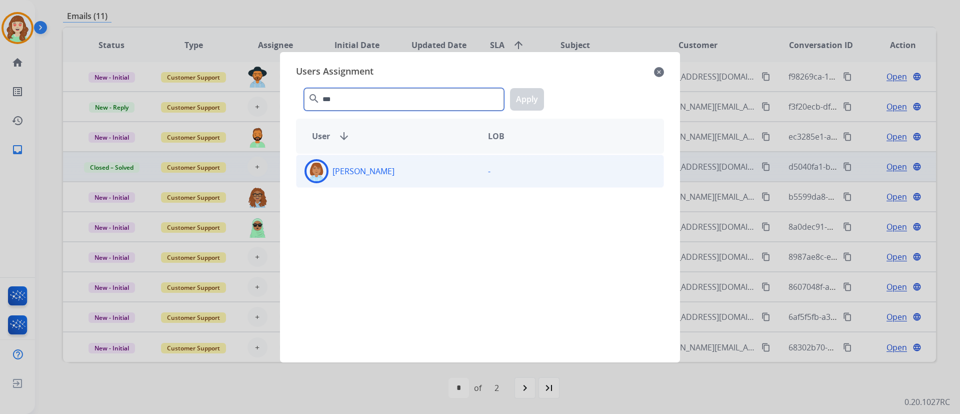
type input "***"
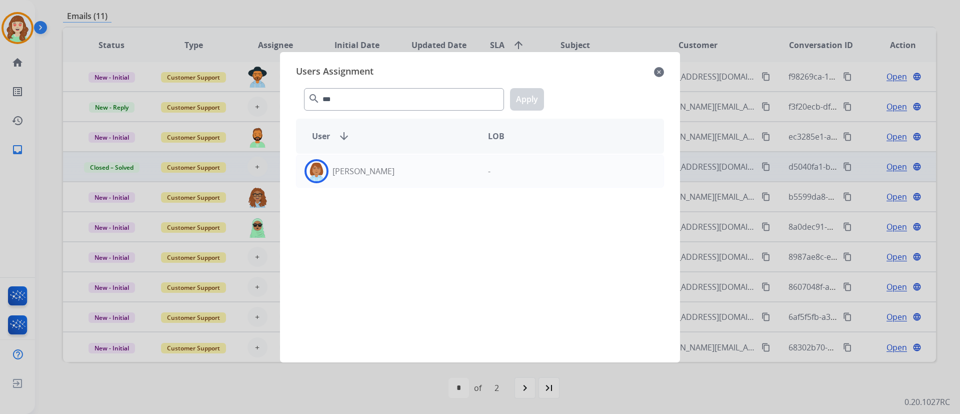
drag, startPoint x: 417, startPoint y: 167, endPoint x: 533, endPoint y: 125, distance: 122.9
click at [419, 168] on div "[PERSON_NAME]" at bounding box center [389, 171] width 184 height 24
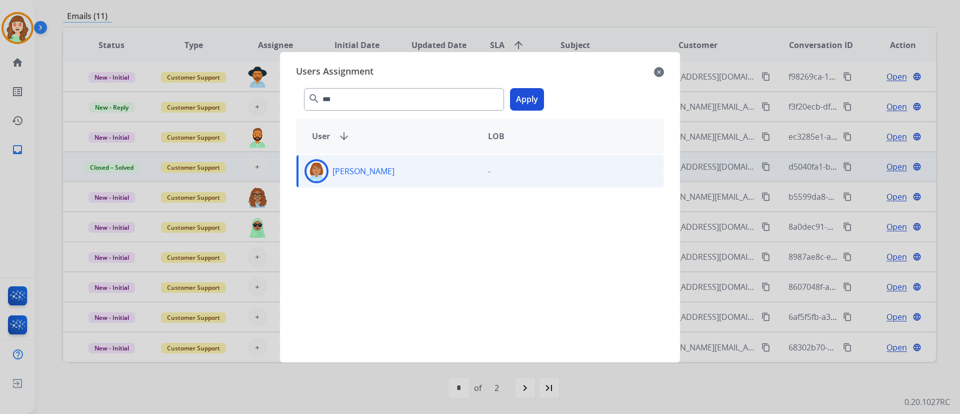
click at [536, 97] on button "Apply" at bounding box center [527, 99] width 34 height 23
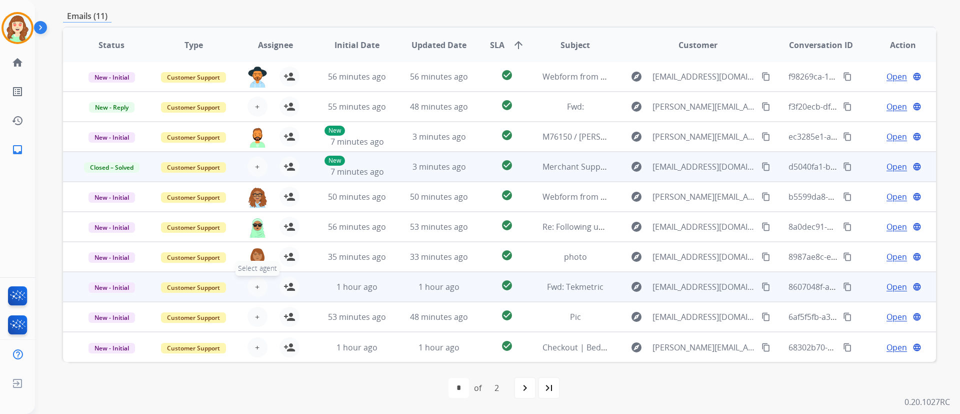
click at [257, 287] on span "+" at bounding box center [257, 287] width 5 height 12
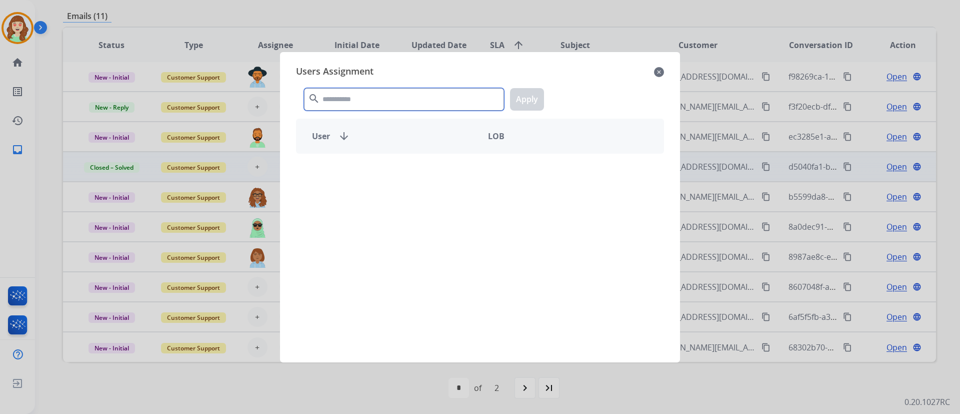
click at [382, 100] on input "text" at bounding box center [404, 99] width 200 height 23
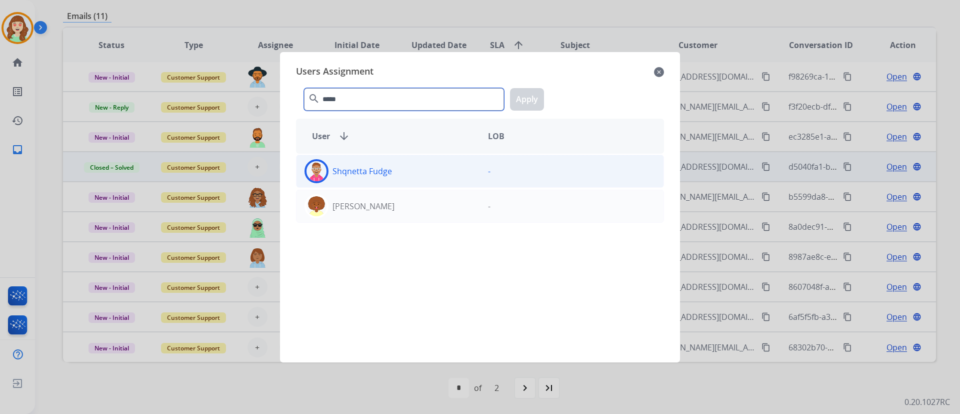
type input "*****"
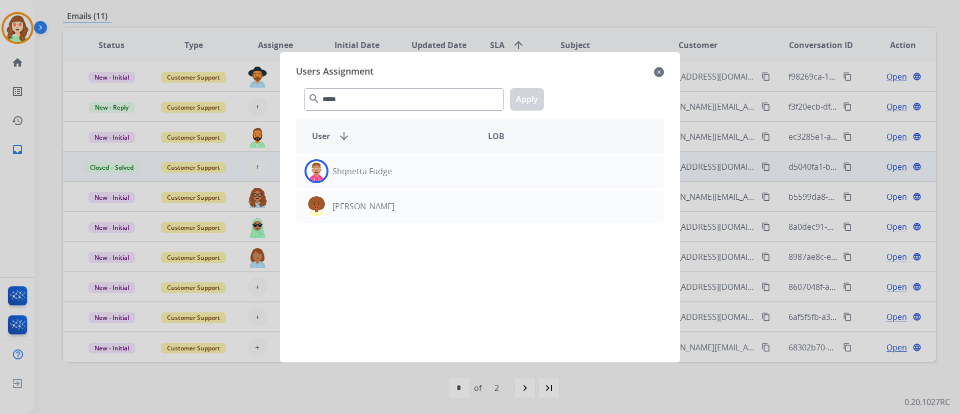
drag, startPoint x: 453, startPoint y: 174, endPoint x: 545, endPoint y: 125, distance: 104.5
click at [453, 173] on div "Shqnetta Fudge" at bounding box center [389, 171] width 184 height 24
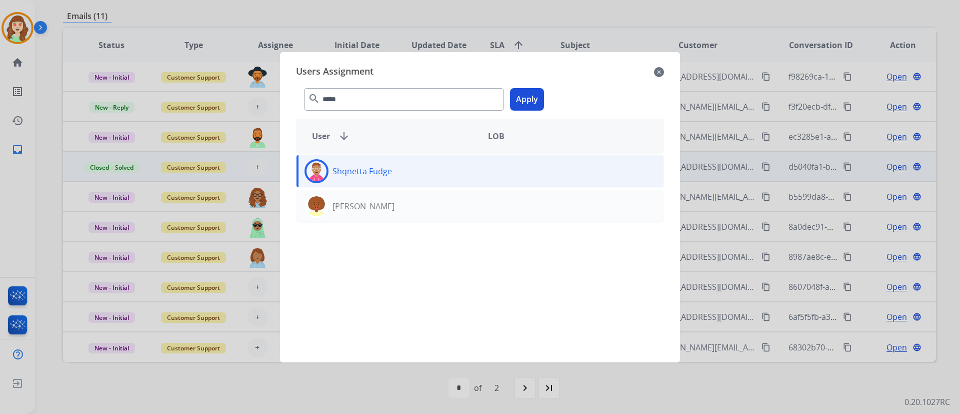
click at [528, 98] on button "Apply" at bounding box center [527, 99] width 34 height 23
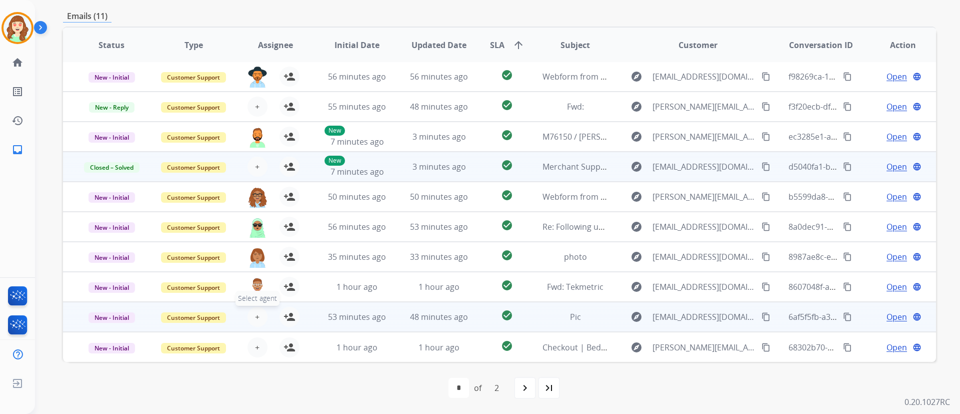
click at [256, 316] on span "+" at bounding box center [257, 317] width 5 height 12
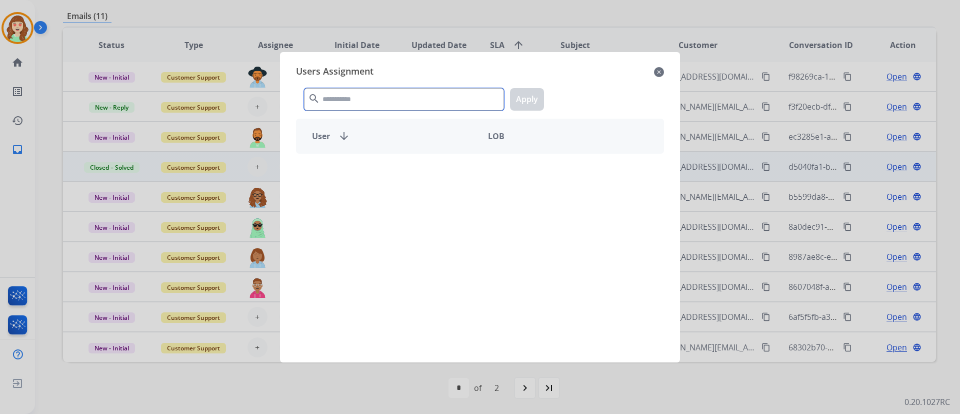
click at [392, 103] on input "text" at bounding box center [404, 99] width 200 height 23
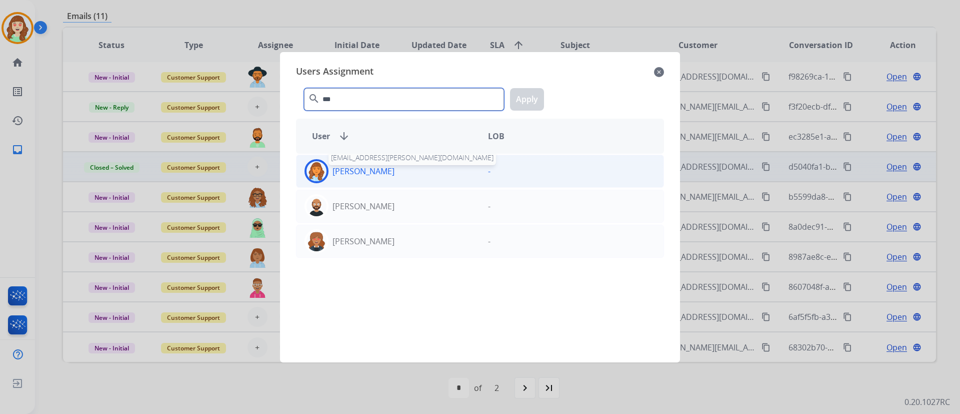
type input "***"
drag, startPoint x: 398, startPoint y: 172, endPoint x: 529, endPoint y: 99, distance: 150.7
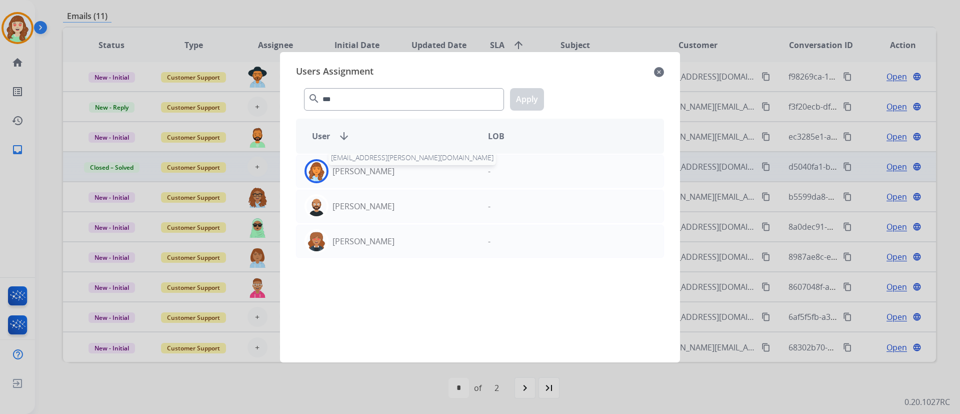
click at [395, 171] on p "[PERSON_NAME]" at bounding box center [364, 171] width 62 height 12
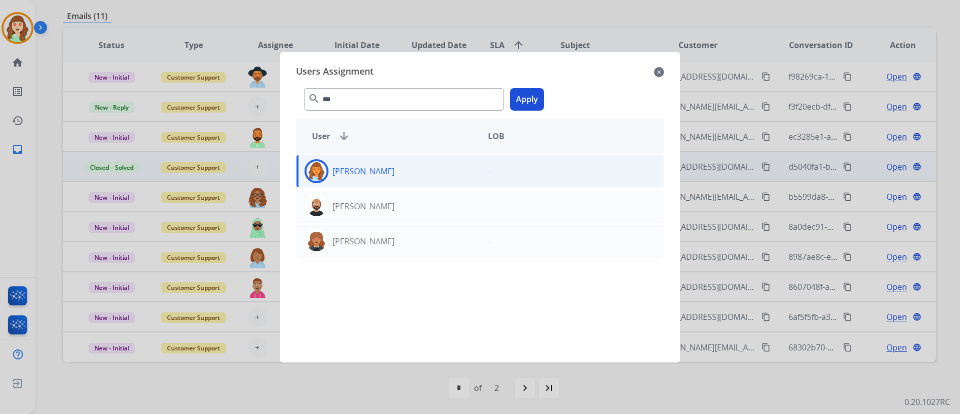
click at [534, 91] on button "Apply" at bounding box center [527, 99] width 34 height 23
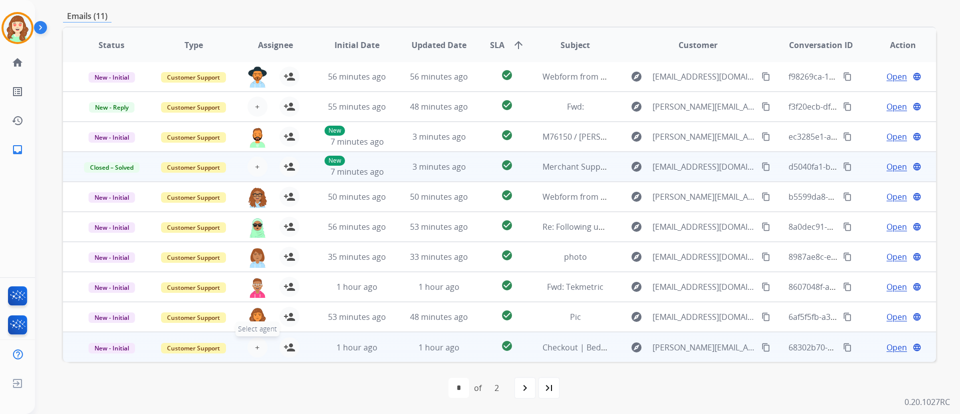
click at [255, 346] on span "+" at bounding box center [257, 347] width 5 height 12
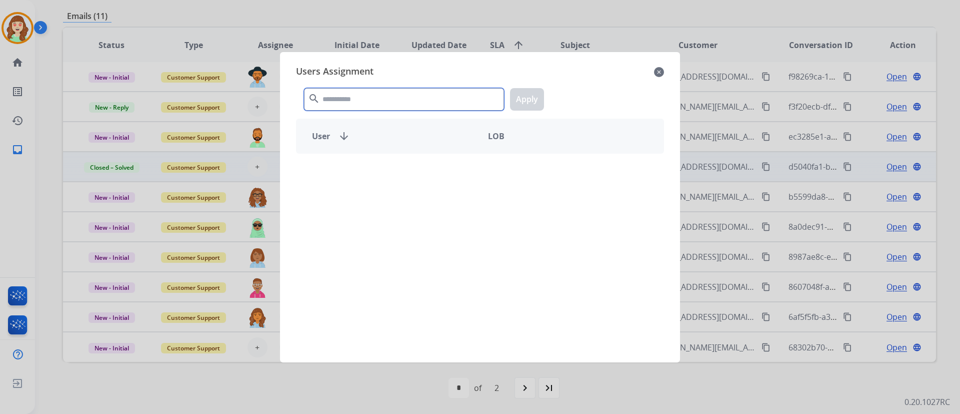
click at [378, 102] on input "text" at bounding box center [404, 99] width 200 height 23
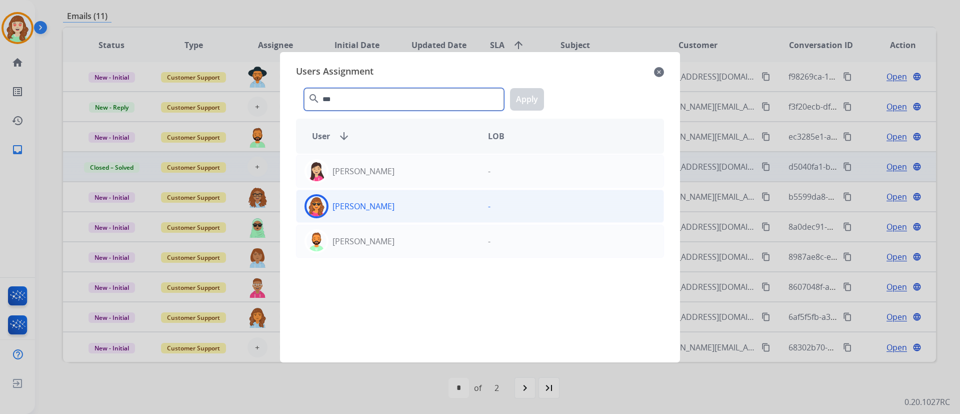
type input "***"
click at [429, 206] on div "[PERSON_NAME]" at bounding box center [389, 206] width 184 height 24
click at [522, 99] on button "Apply" at bounding box center [527, 99] width 34 height 23
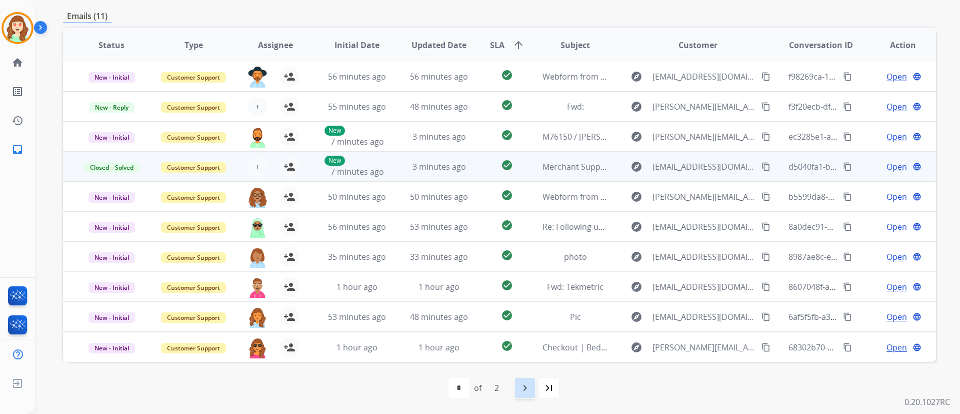
click at [525, 387] on mat-icon "navigate_next" at bounding box center [525, 388] width 12 height 12
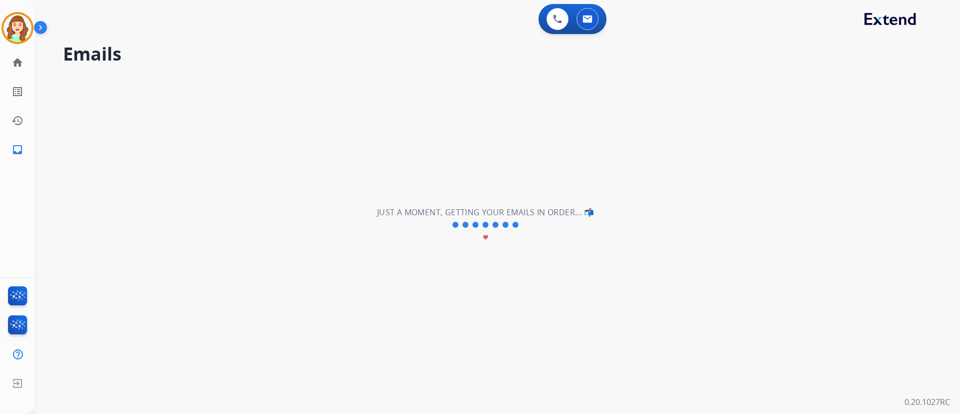
scroll to position [0, 0]
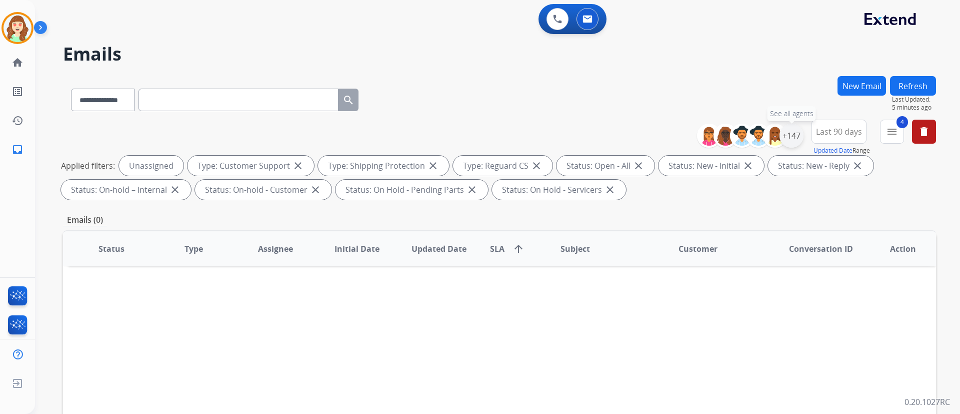
click at [787, 136] on div "+147" at bounding box center [792, 136] width 24 height 24
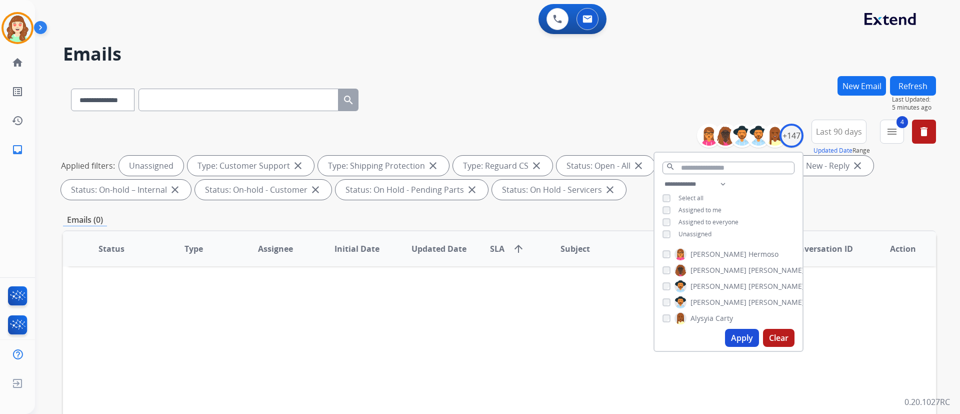
click at [735, 335] on button "Apply" at bounding box center [742, 338] width 34 height 18
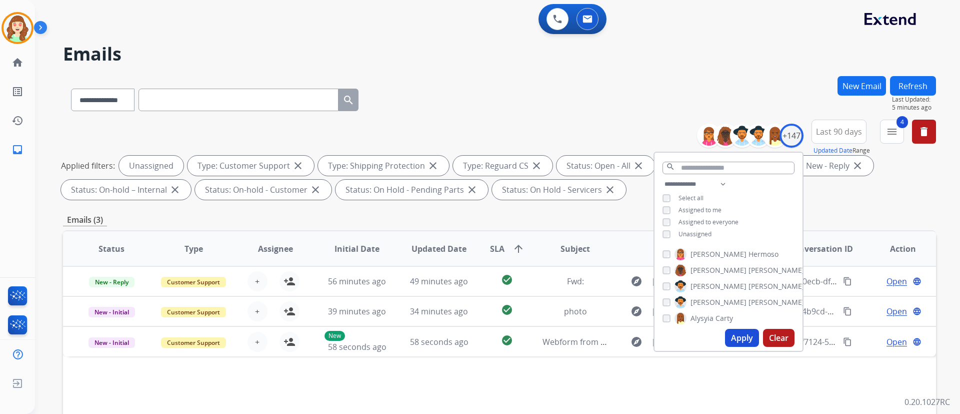
scroll to position [204, 0]
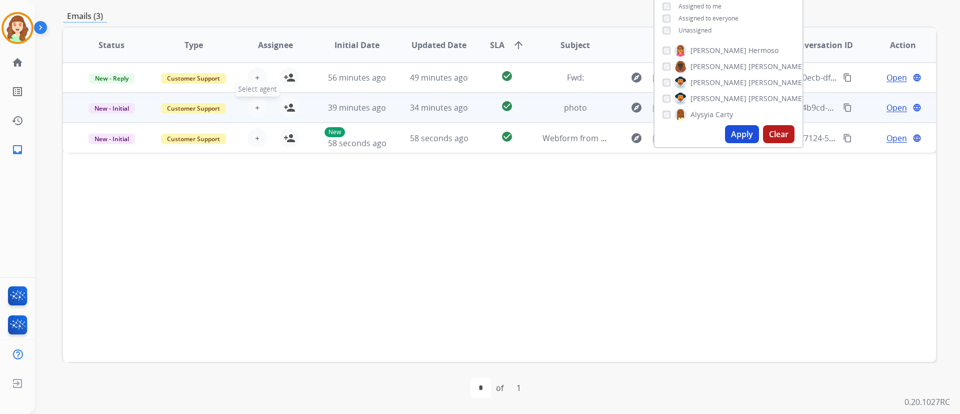
click at [252, 105] on button "+ Select agent" at bounding box center [258, 108] width 20 height 20
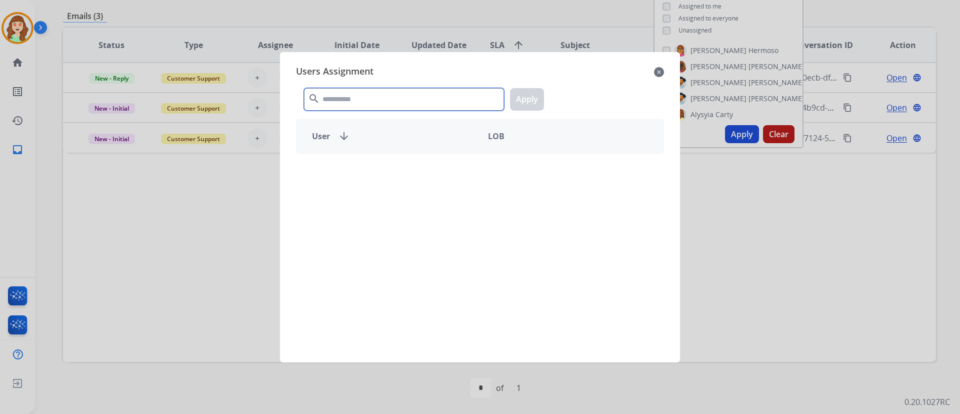
click at [403, 100] on input "text" at bounding box center [404, 99] width 200 height 23
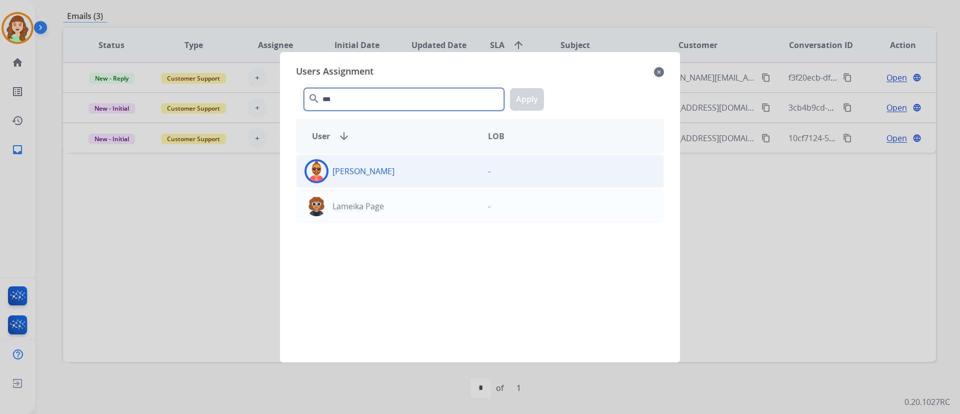
type input "***"
click at [420, 172] on div "[PERSON_NAME]" at bounding box center [389, 171] width 184 height 24
click at [518, 99] on button "Apply" at bounding box center [527, 99] width 34 height 23
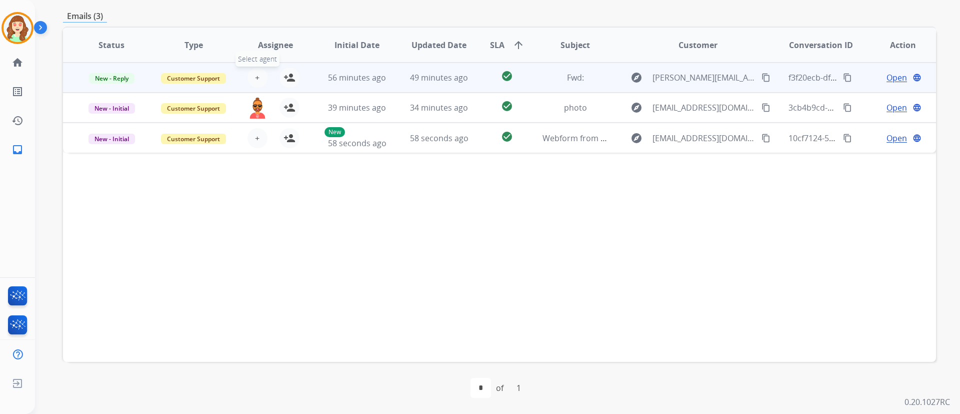
click at [260, 74] on button "+ Select agent" at bounding box center [258, 78] width 20 height 20
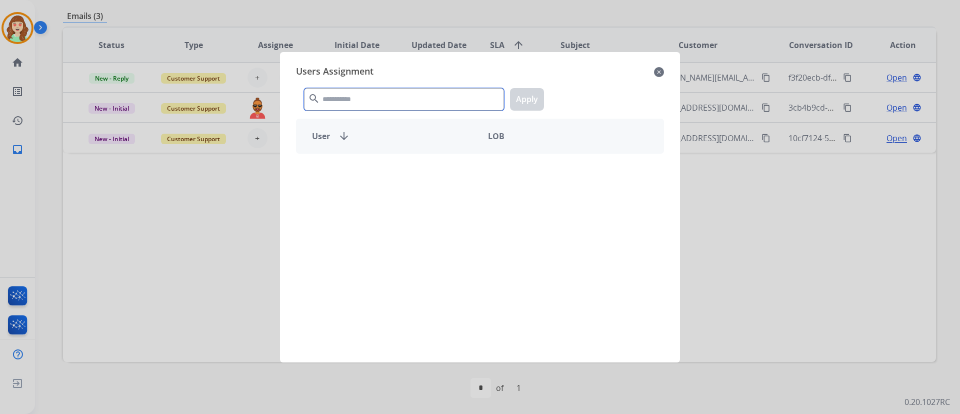
click at [397, 94] on input "text" at bounding box center [404, 99] width 200 height 23
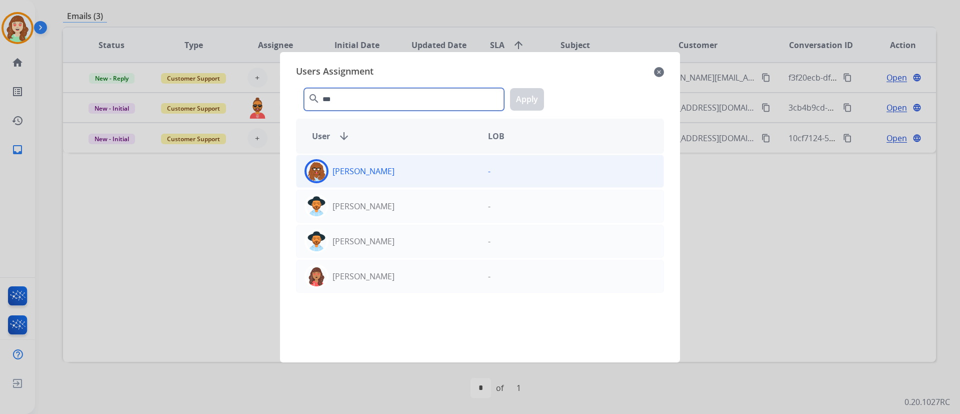
type input "***"
click at [430, 170] on div "[PERSON_NAME]" at bounding box center [389, 171] width 184 height 24
click at [529, 101] on button "Apply" at bounding box center [527, 99] width 34 height 23
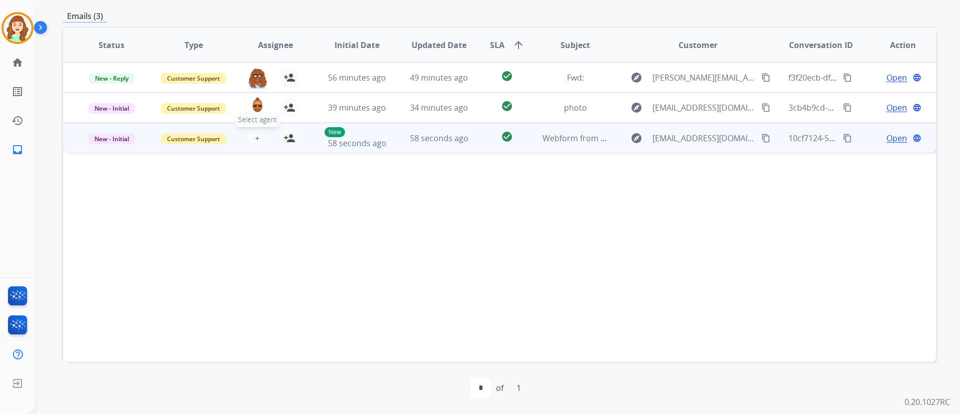
click at [259, 137] on button "+ Select agent" at bounding box center [258, 138] width 20 height 20
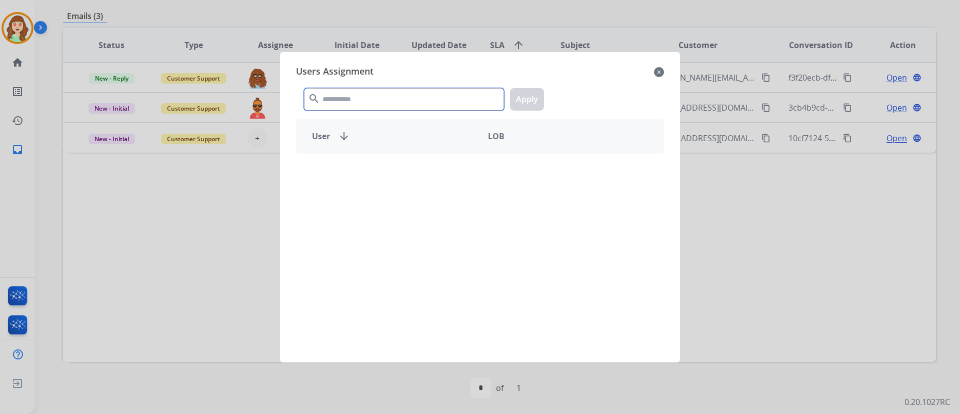
click at [389, 94] on input "text" at bounding box center [404, 99] width 200 height 23
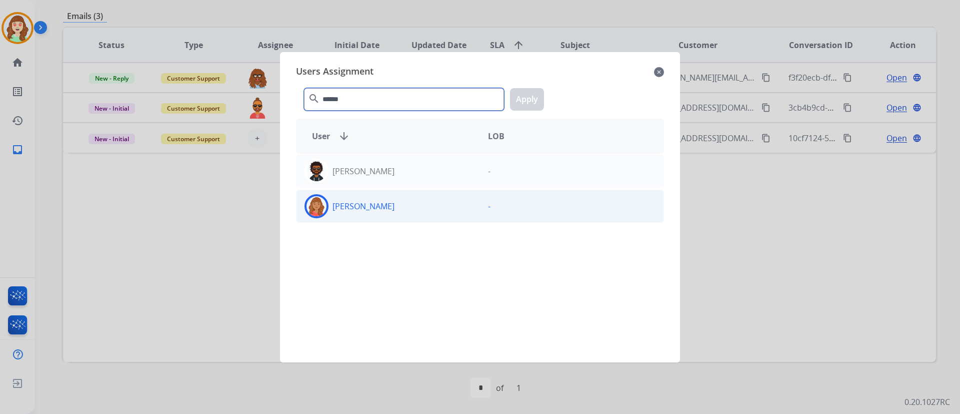
type input "******"
click at [430, 204] on div "[PERSON_NAME]" at bounding box center [389, 206] width 184 height 24
drag, startPoint x: 535, startPoint y: 97, endPoint x: 573, endPoint y: 107, distance: 38.8
click at [535, 97] on button "Apply" at bounding box center [527, 99] width 34 height 23
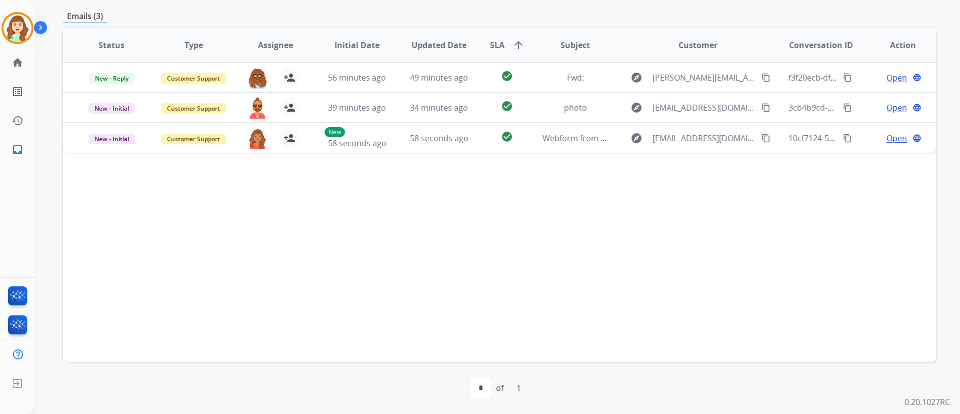
click at [741, 255] on div "Status Type Assignee Initial Date Updated Date SLA arrow_upward Subject Custome…" at bounding box center [499, 194] width 873 height 335
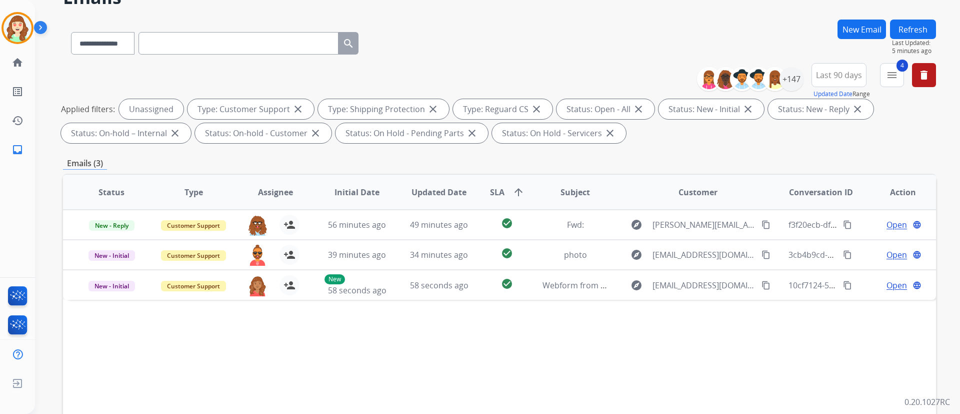
scroll to position [0, 0]
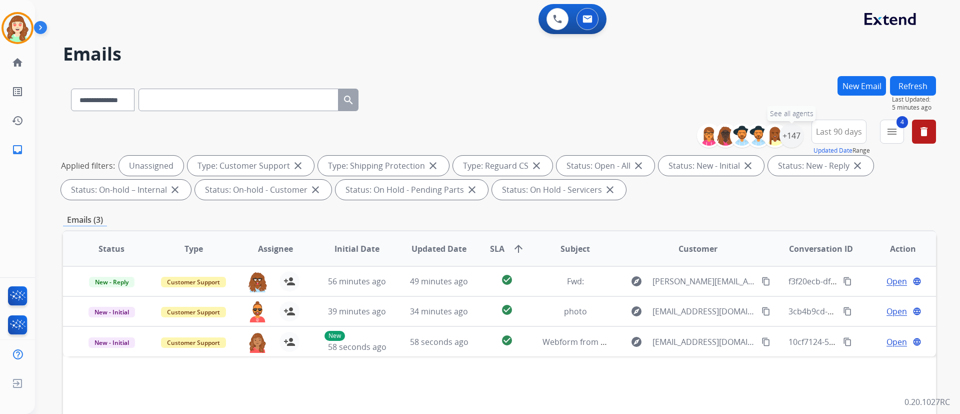
drag, startPoint x: 793, startPoint y: 133, endPoint x: 812, endPoint y: 128, distance: 20.1
click at [792, 132] on div "+147" at bounding box center [792, 136] width 24 height 24
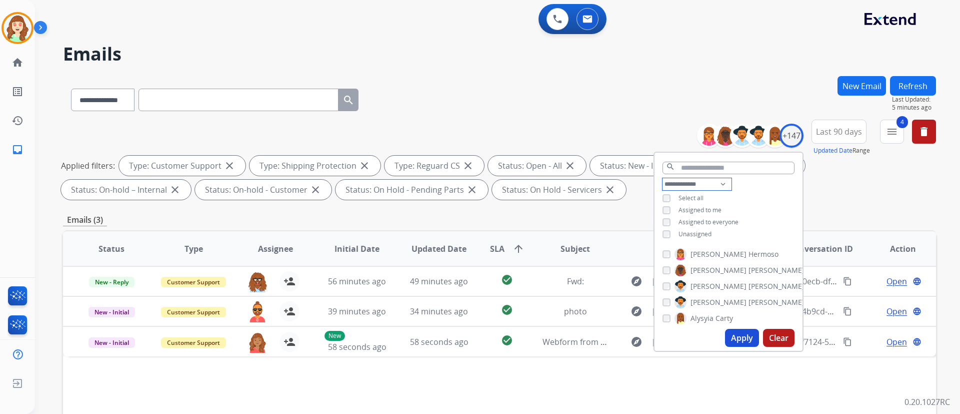
click at [694, 179] on select "**********" at bounding box center [697, 184] width 69 height 12
select select "**********"
click at [663, 178] on select "**********" at bounding box center [697, 184] width 69 height 12
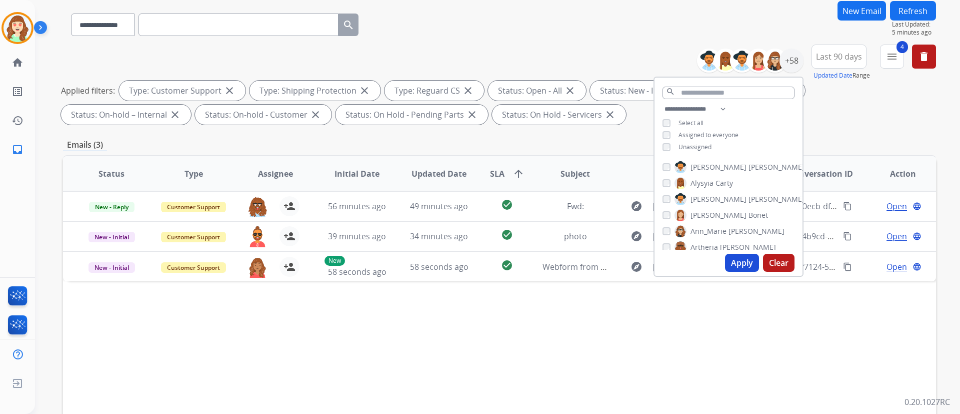
click at [661, 164] on div "[PERSON_NAME] [PERSON_NAME] [PERSON_NAME] [PERSON_NAME] [PERSON_NAME] [PERSON_N…" at bounding box center [729, 203] width 148 height 93
click at [670, 219] on div "[PERSON_NAME] [PERSON_NAME]" at bounding box center [716, 215] width 106 height 12
click at [666, 209] on div "[PERSON_NAME] [PERSON_NAME]" at bounding box center [716, 215] width 106 height 12
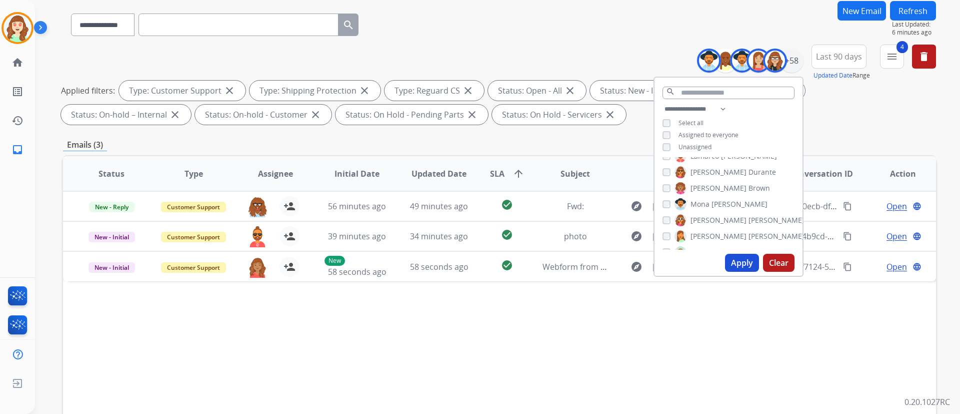
scroll to position [525, 0]
click at [663, 196] on div "[PERSON_NAME]" at bounding box center [734, 202] width 142 height 12
click at [478, 357] on div "Status Type Assignee Initial Date Updated Date SLA arrow_upward Subject Custome…" at bounding box center [499, 322] width 873 height 335
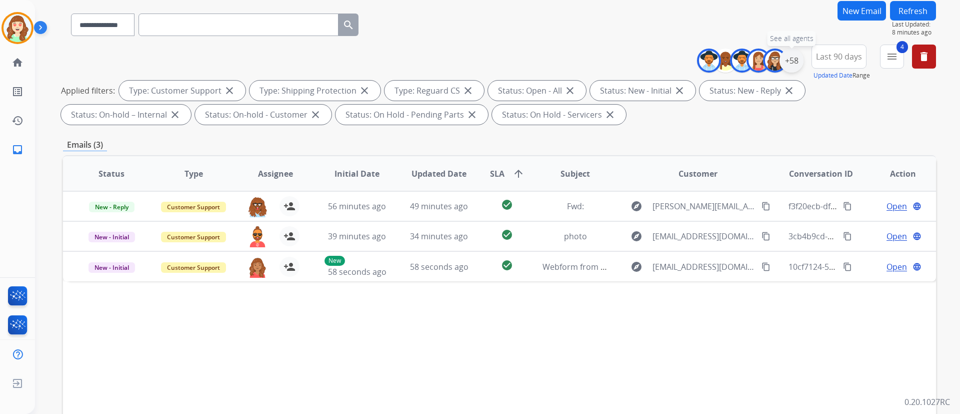
click at [789, 60] on div "+58" at bounding box center [792, 61] width 24 height 24
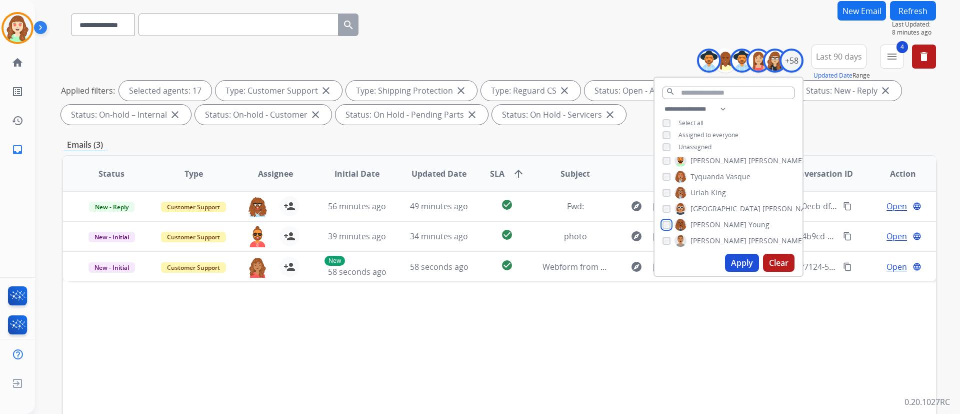
scroll to position [843, 0]
click at [742, 268] on button "Apply" at bounding box center [742, 263] width 34 height 18
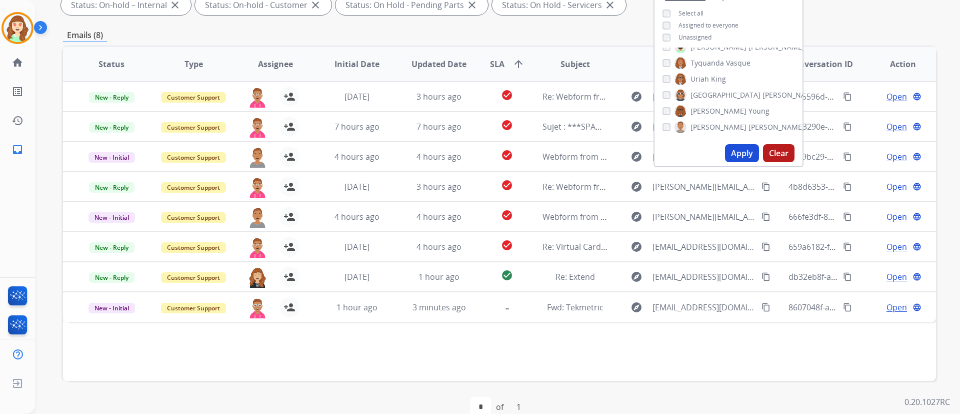
scroll to position [204, 0]
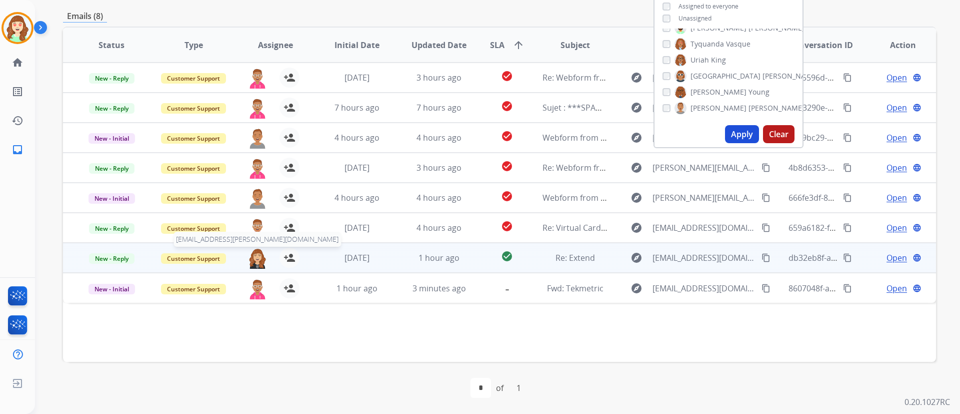
click at [255, 258] on img at bounding box center [258, 258] width 20 height 21
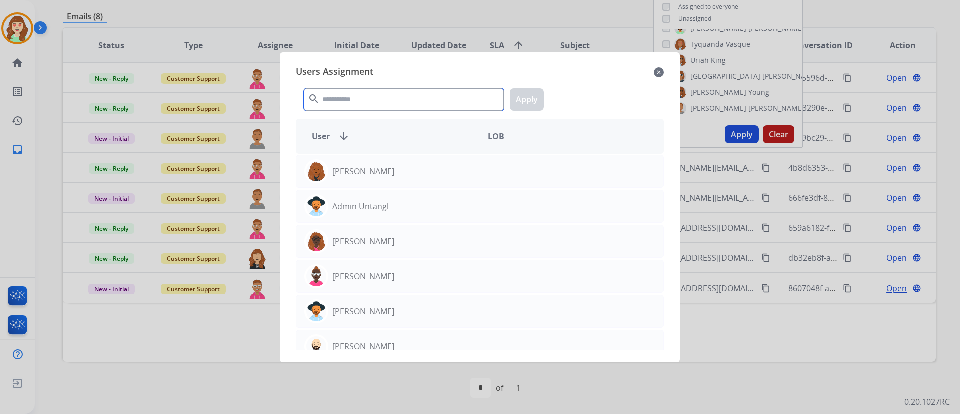
click at [407, 100] on input "text" at bounding box center [404, 99] width 200 height 23
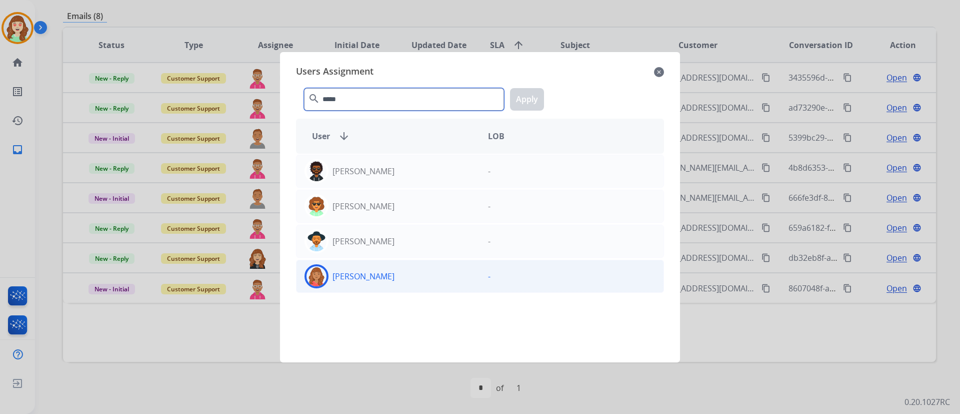
type input "*****"
click at [440, 276] on div "[PERSON_NAME]" at bounding box center [389, 276] width 184 height 24
click at [529, 100] on button "Apply" at bounding box center [527, 99] width 34 height 23
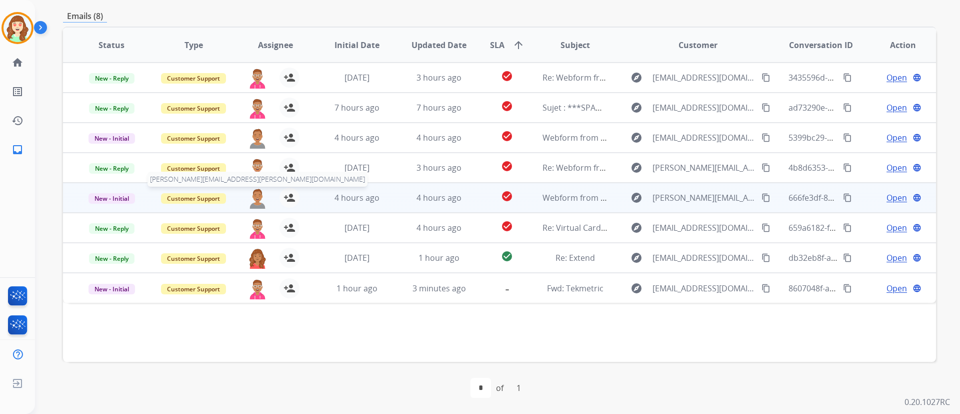
click at [255, 200] on img at bounding box center [258, 198] width 20 height 21
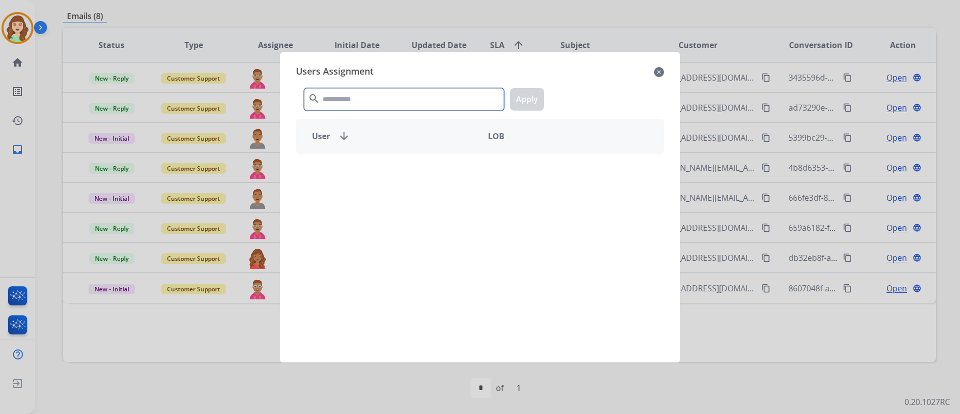
click at [441, 100] on input "text" at bounding box center [404, 99] width 200 height 23
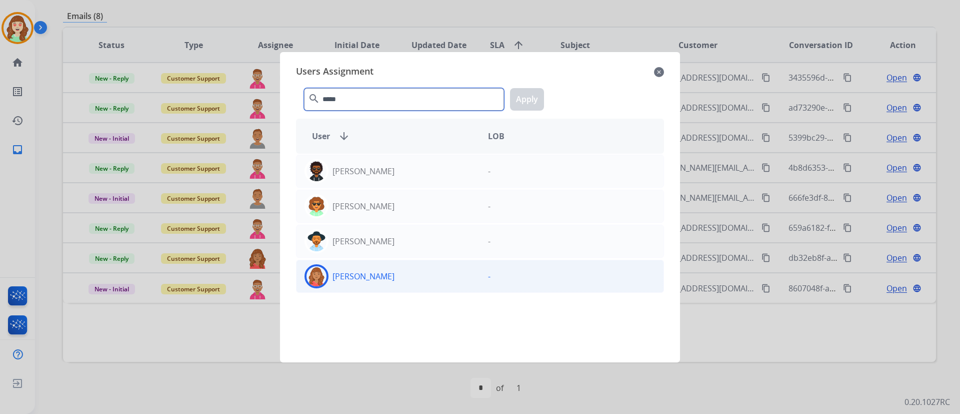
type input "*****"
click at [437, 269] on div "[PERSON_NAME]" at bounding box center [389, 276] width 184 height 24
click at [529, 101] on button "Apply" at bounding box center [527, 99] width 34 height 23
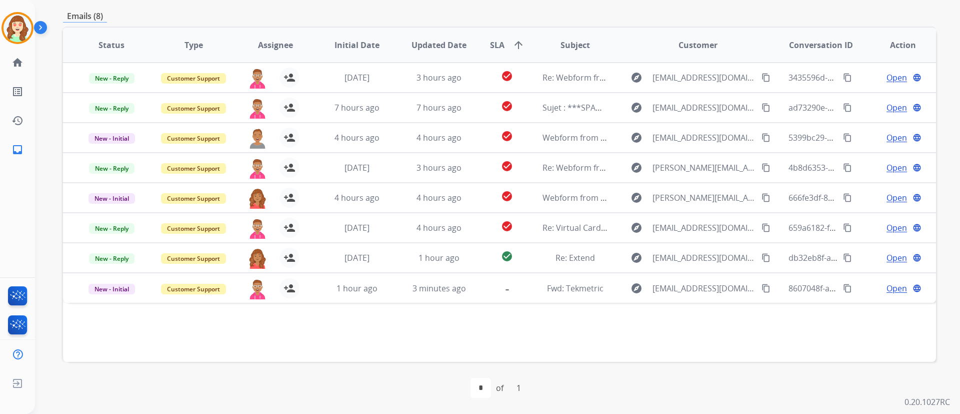
click at [349, 354] on div "Status Type Assignee Initial Date Updated Date SLA arrow_upward Subject Custome…" at bounding box center [499, 194] width 873 height 335
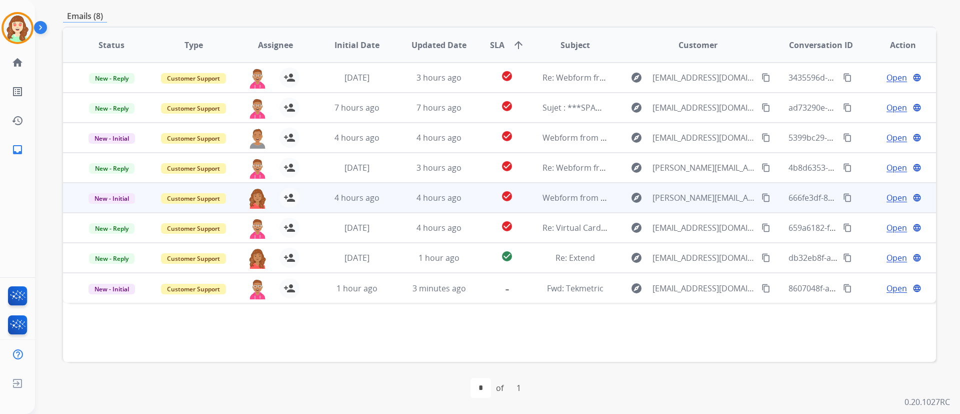
scroll to position [54, 0]
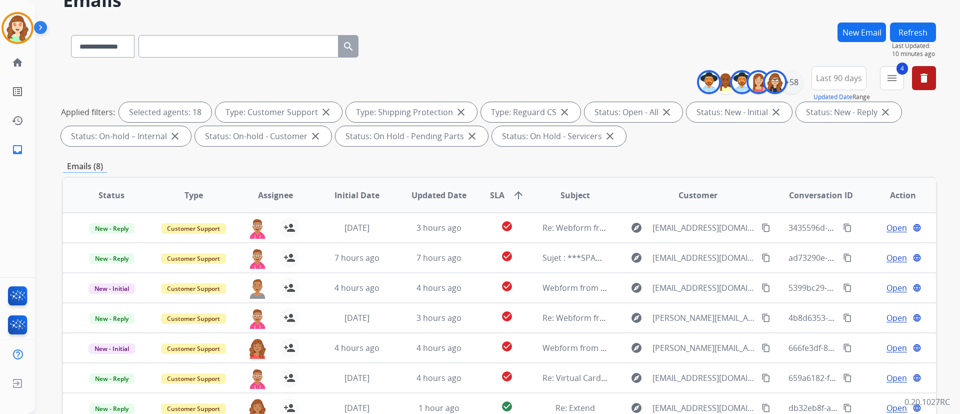
drag, startPoint x: 762, startPoint y: 211, endPoint x: 862, endPoint y: 29, distance: 207.7
click at [862, 29] on button "New Email" at bounding box center [862, 33] width 49 height 20
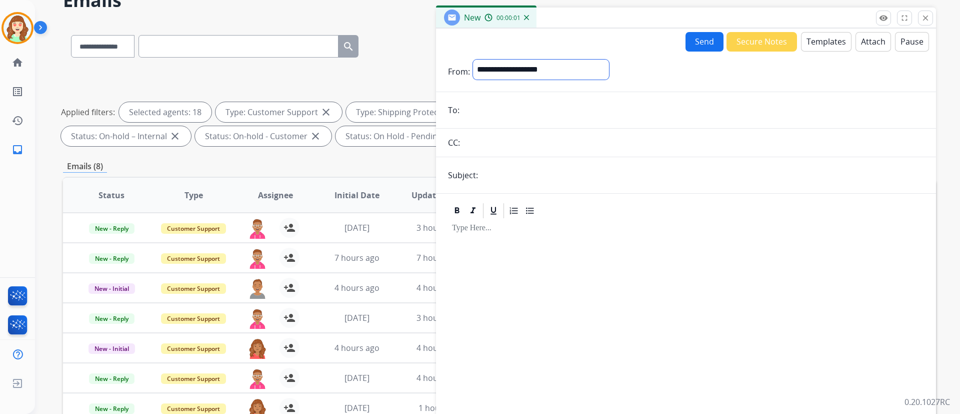
click at [514, 65] on select "**********" at bounding box center [541, 70] width 136 height 20
select select "**********"
click at [473, 60] on select "**********" at bounding box center [541, 70] width 136 height 20
click at [479, 107] on input "email" at bounding box center [694, 111] width 462 height 20
paste input "**********"
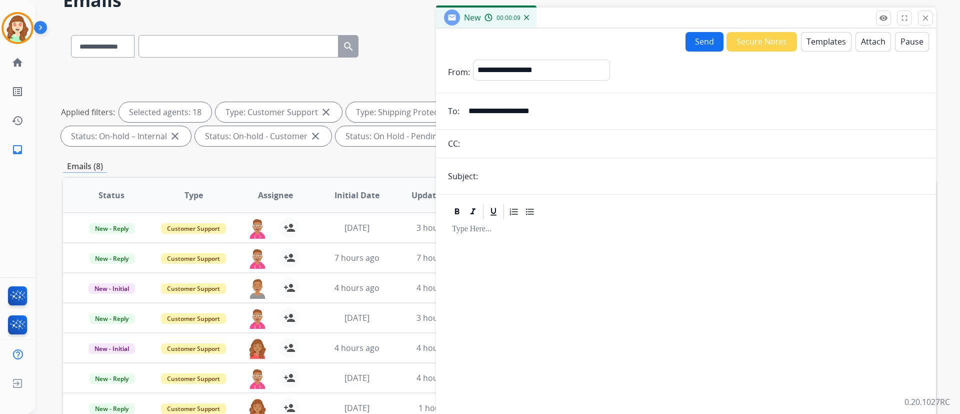
type input "**********"
click at [818, 39] on button "Templates" at bounding box center [826, 42] width 51 height 20
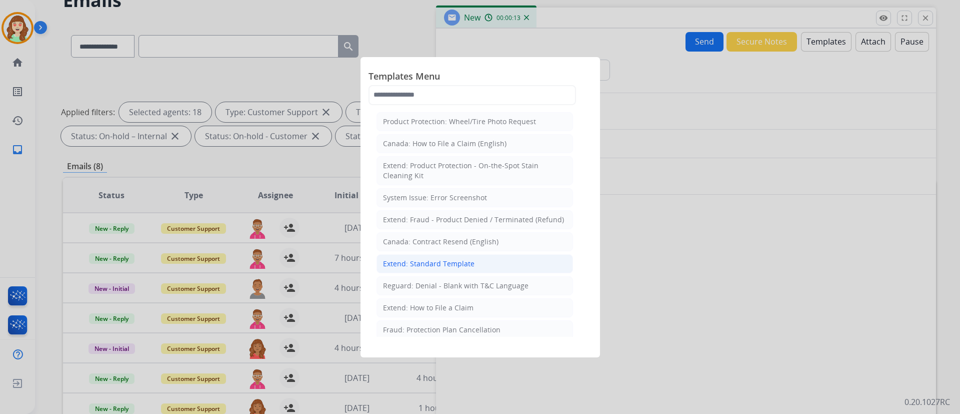
click at [485, 263] on li "Extend: Standard Template" at bounding box center [475, 263] width 197 height 19
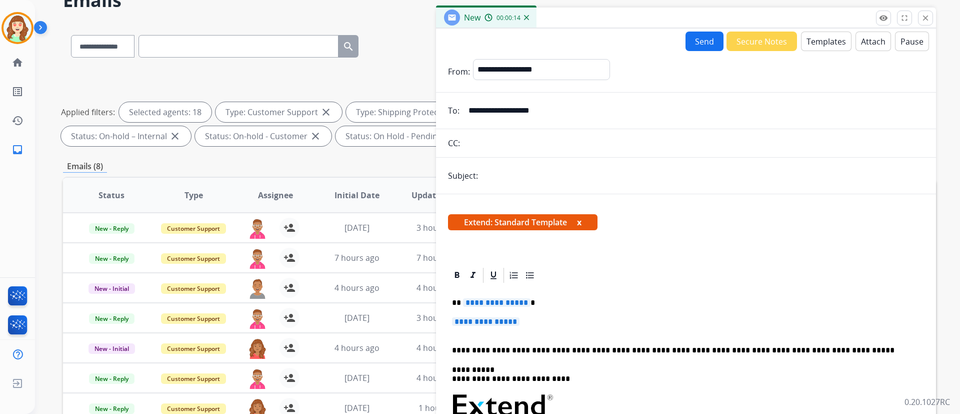
scroll to position [139, 0]
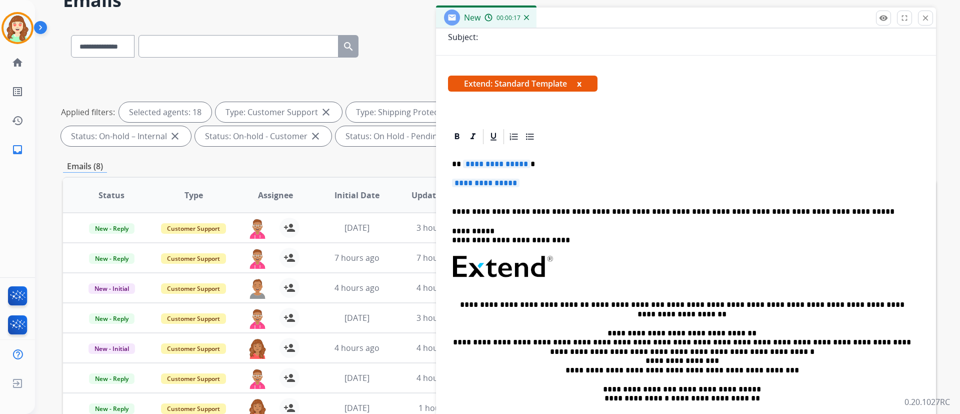
drag, startPoint x: 540, startPoint y: 186, endPoint x: 466, endPoint y: 171, distance: 75.4
click at [466, 171] on div "**********" at bounding box center [686, 291] width 476 height 290
drag, startPoint x: 461, startPoint y: 163, endPoint x: 543, endPoint y: 189, distance: 86.2
click at [543, 189] on div "**********" at bounding box center [686, 291] width 476 height 290
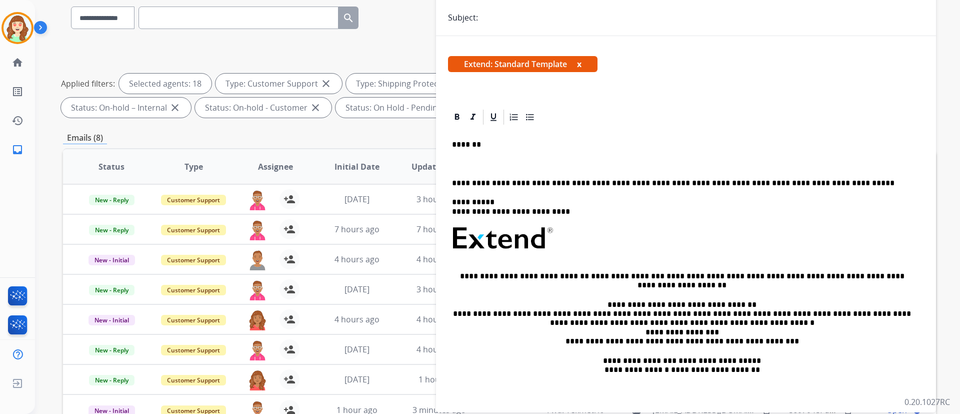
scroll to position [63, 0]
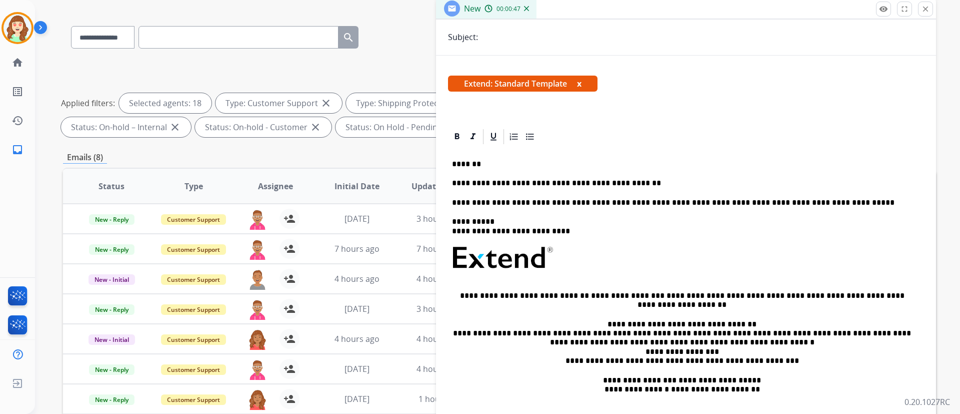
click at [538, 186] on p "**********" at bounding box center [682, 183] width 460 height 9
click at [631, 182] on p "**********" at bounding box center [682, 183] width 460 height 9
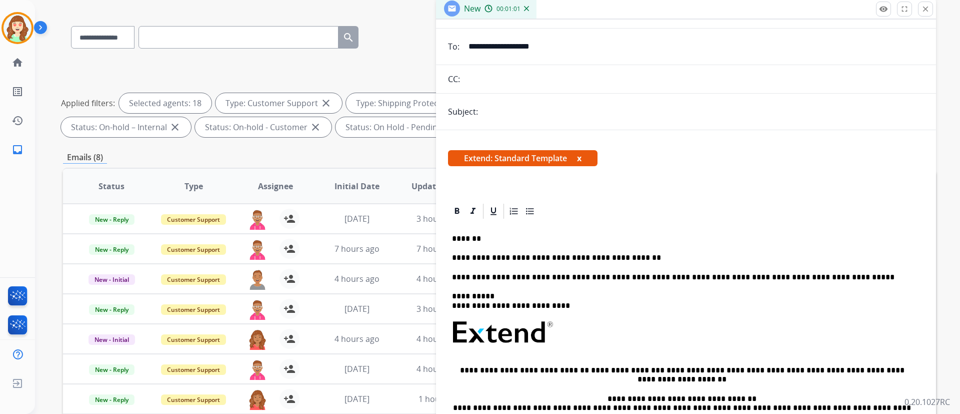
scroll to position [0, 0]
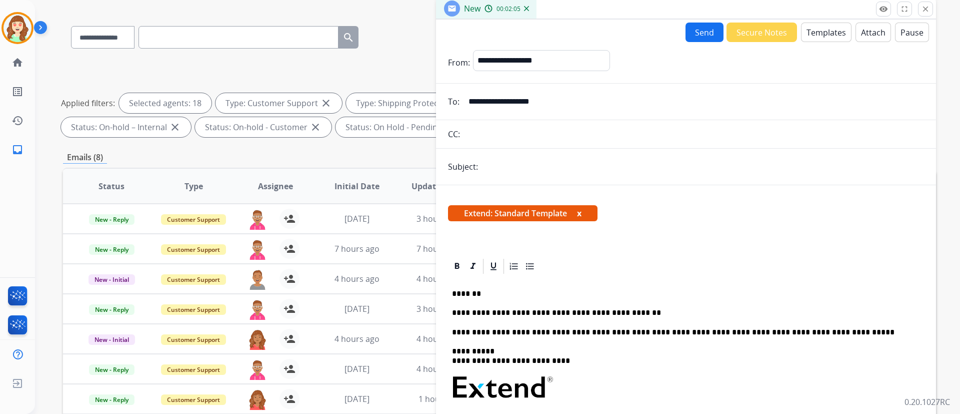
click at [698, 246] on div "**********" at bounding box center [686, 373] width 500 height 376
click at [861, 31] on button "Attach" at bounding box center [874, 33] width 36 height 20
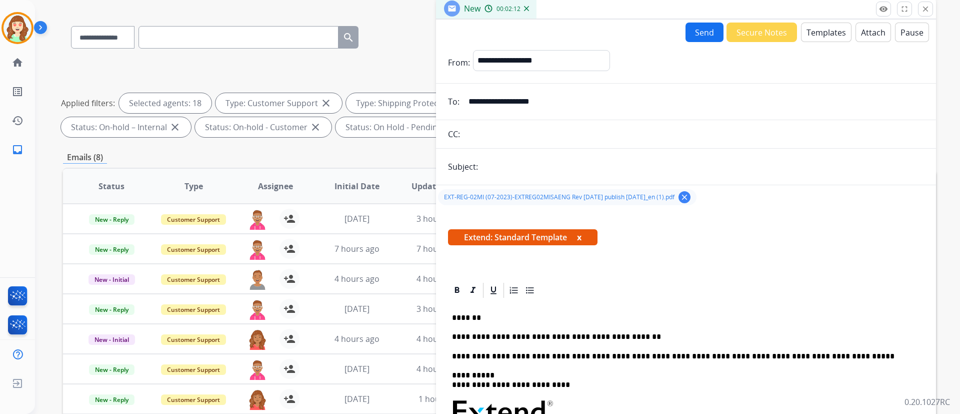
click at [737, 241] on div "Extend: Standard Template x" at bounding box center [686, 241] width 476 height 24
click at [525, 170] on input "text" at bounding box center [702, 167] width 443 height 20
type input "**********"
click at [600, 285] on div at bounding box center [686, 290] width 476 height 18
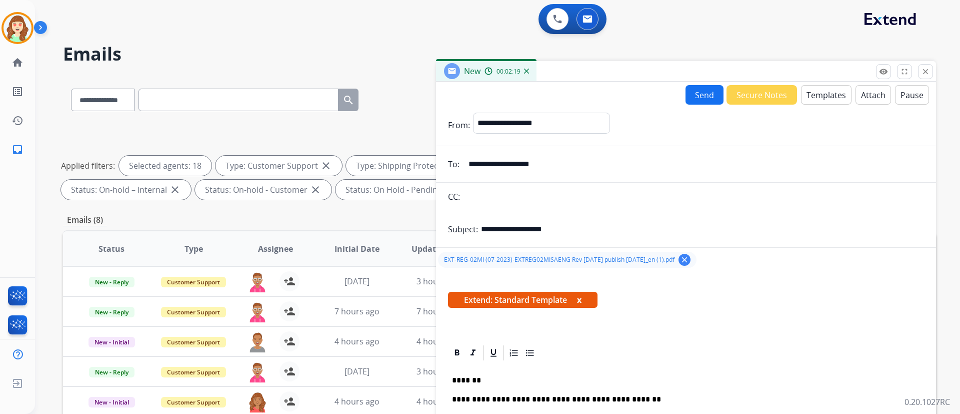
click at [695, 97] on button "Send" at bounding box center [705, 95] width 38 height 20
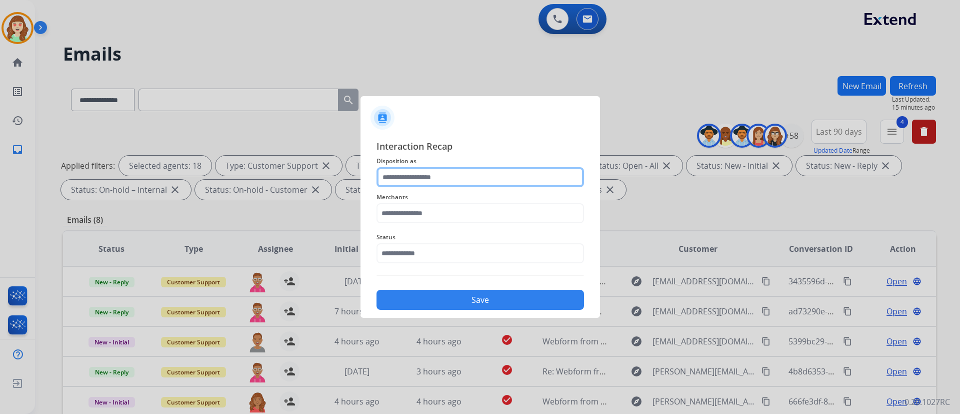
click at [423, 168] on input "text" at bounding box center [481, 177] width 208 height 20
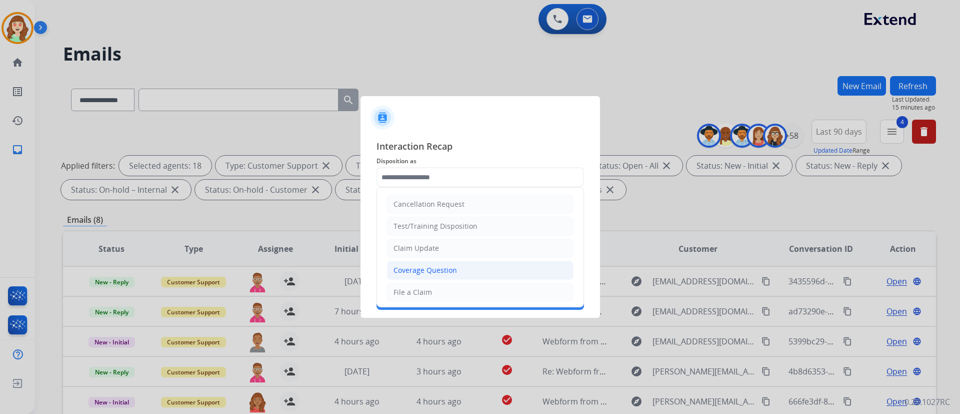
click at [449, 270] on div "Coverage Question" at bounding box center [426, 270] width 64 height 10
type input "**********"
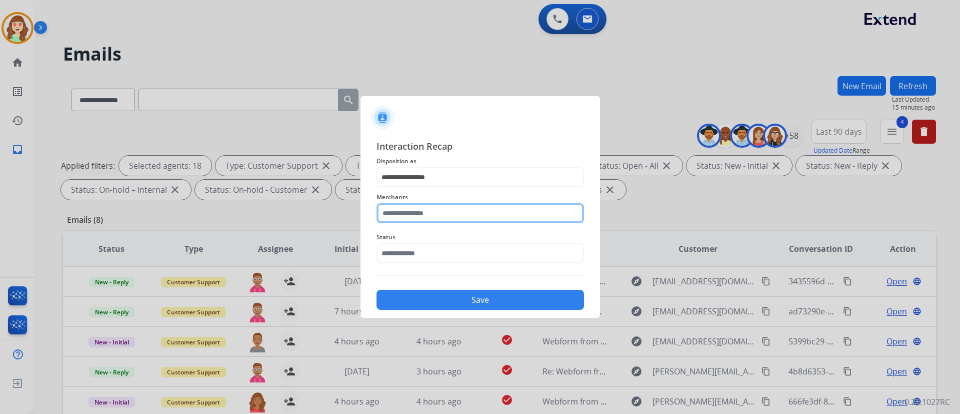
click at [431, 212] on input "text" at bounding box center [481, 213] width 208 height 20
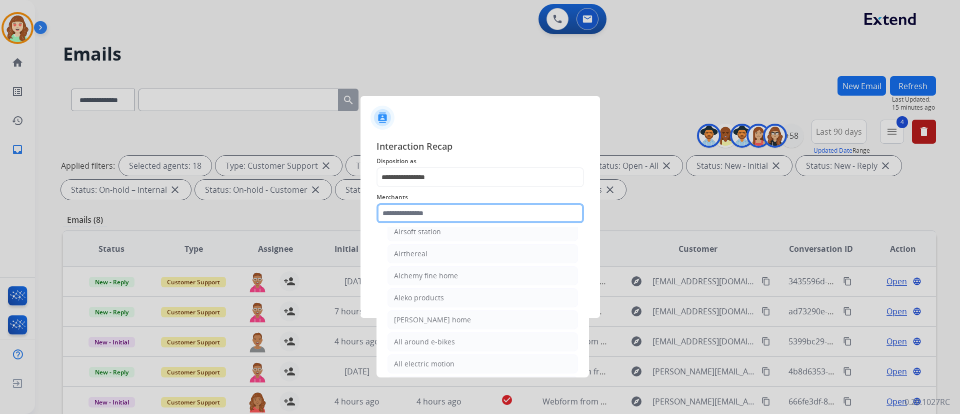
scroll to position [600, 0]
click at [447, 211] on input "text" at bounding box center [481, 213] width 208 height 20
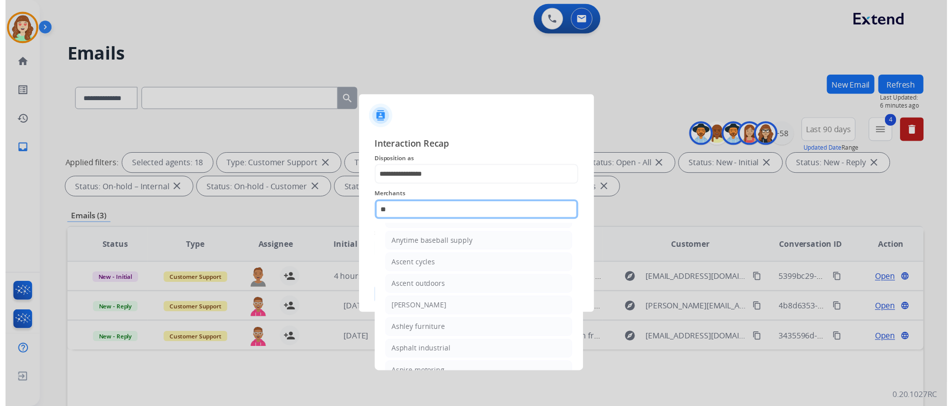
scroll to position [75, 0]
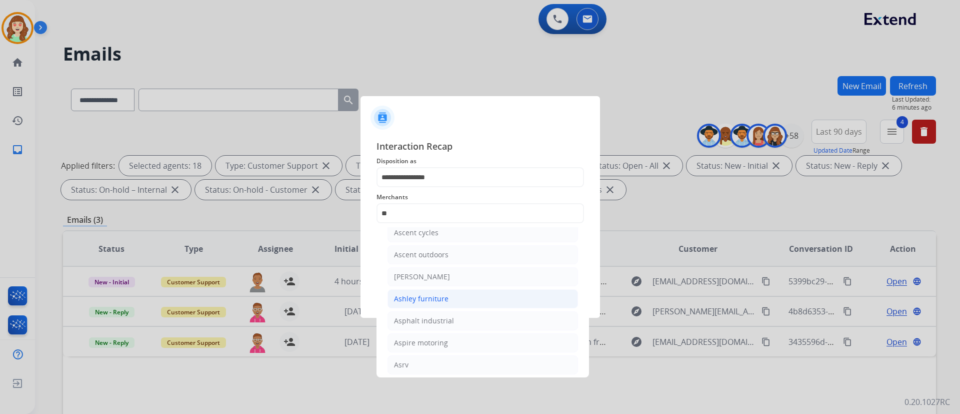
click at [455, 302] on li "Ashley furniture" at bounding box center [483, 298] width 191 height 19
type input "**********"
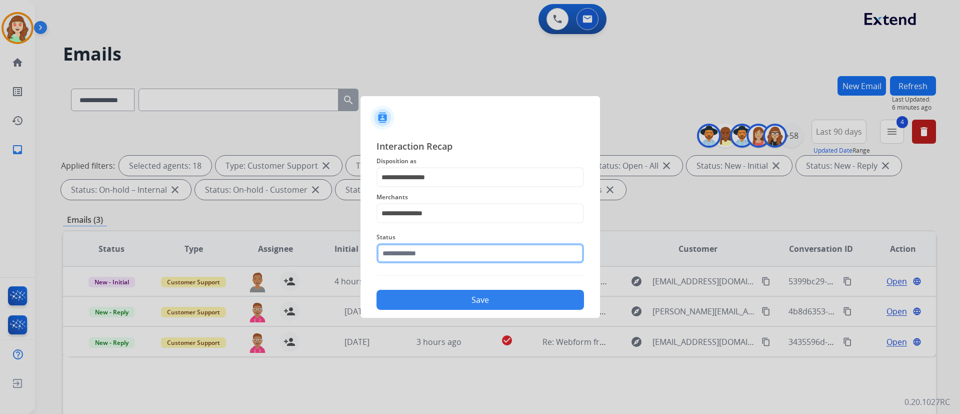
click at [415, 253] on input "text" at bounding box center [481, 253] width 208 height 20
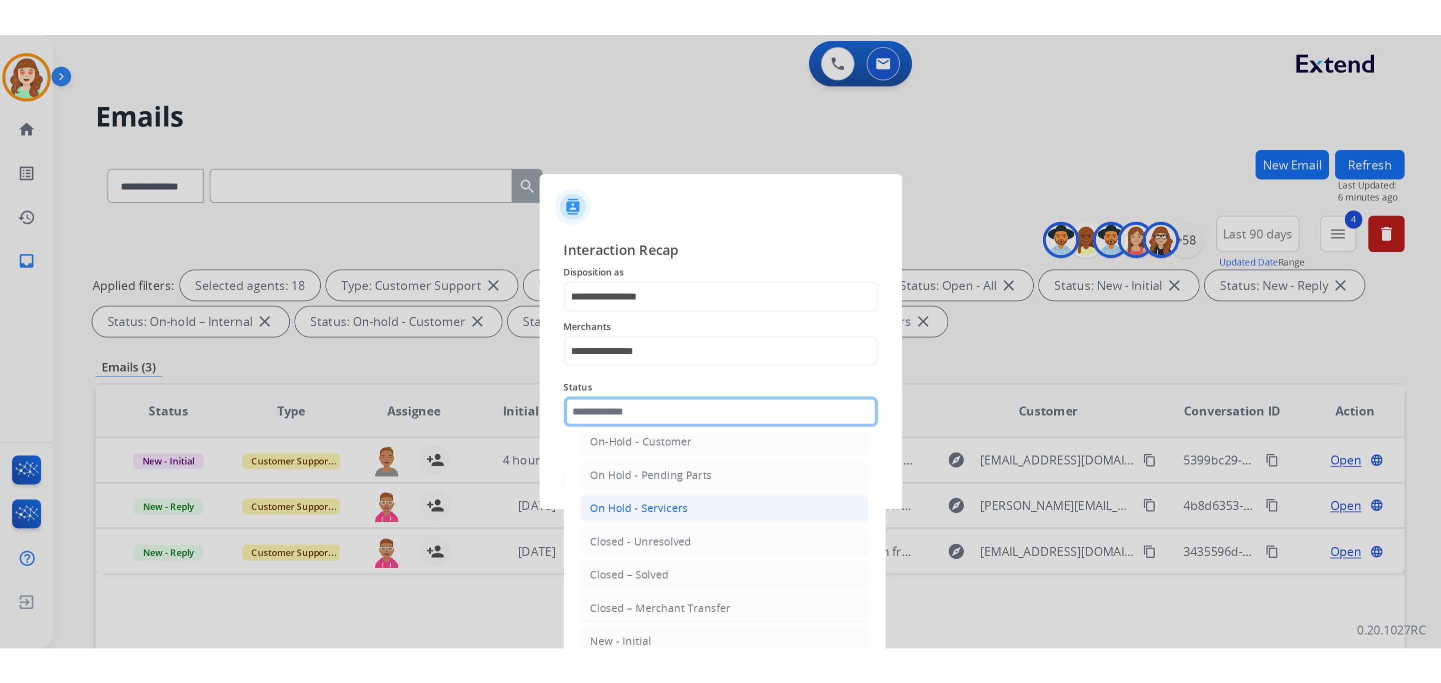
scroll to position [60, 0]
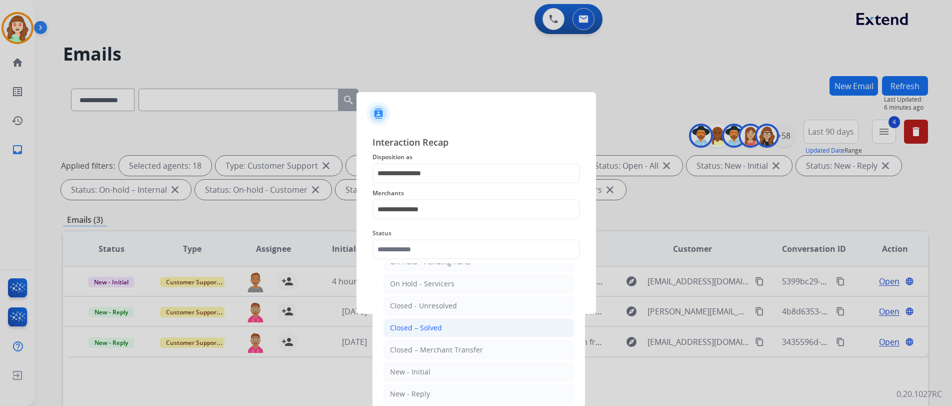
click at [429, 326] on div "Closed – Solved" at bounding box center [416, 328] width 52 height 10
type input "**********"
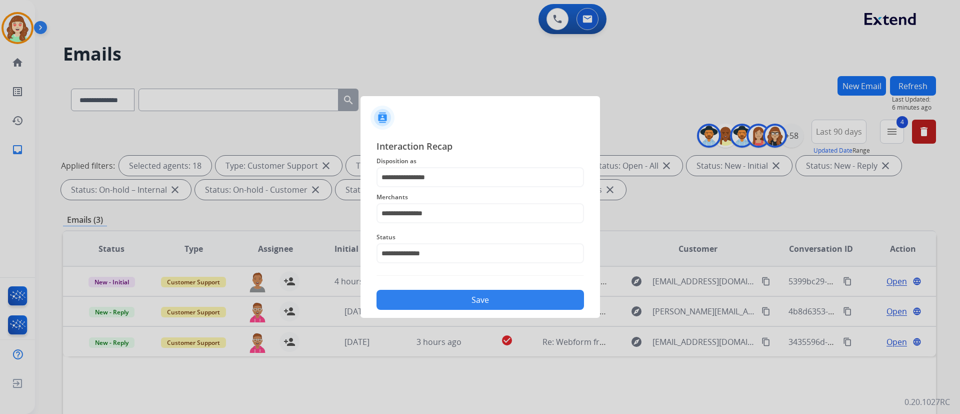
click at [508, 301] on button "Save" at bounding box center [481, 300] width 208 height 20
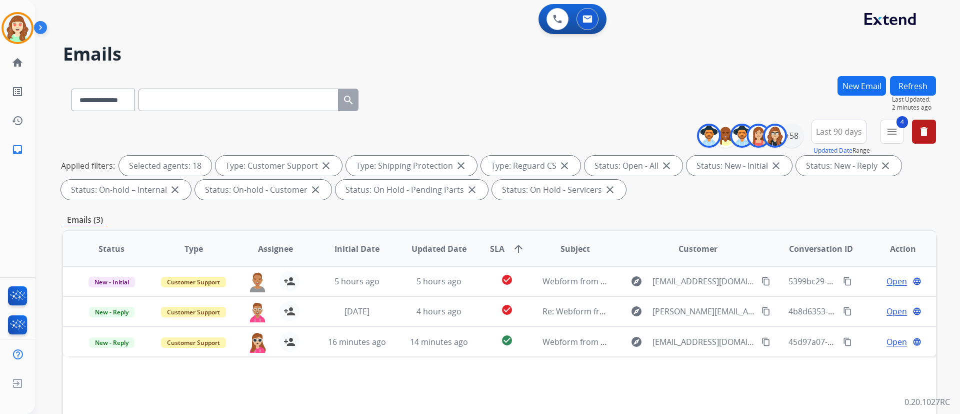
drag, startPoint x: 450, startPoint y: 98, endPoint x: 410, endPoint y: 12, distance: 95.1
click at [450, 97] on div "**********" at bounding box center [499, 98] width 873 height 44
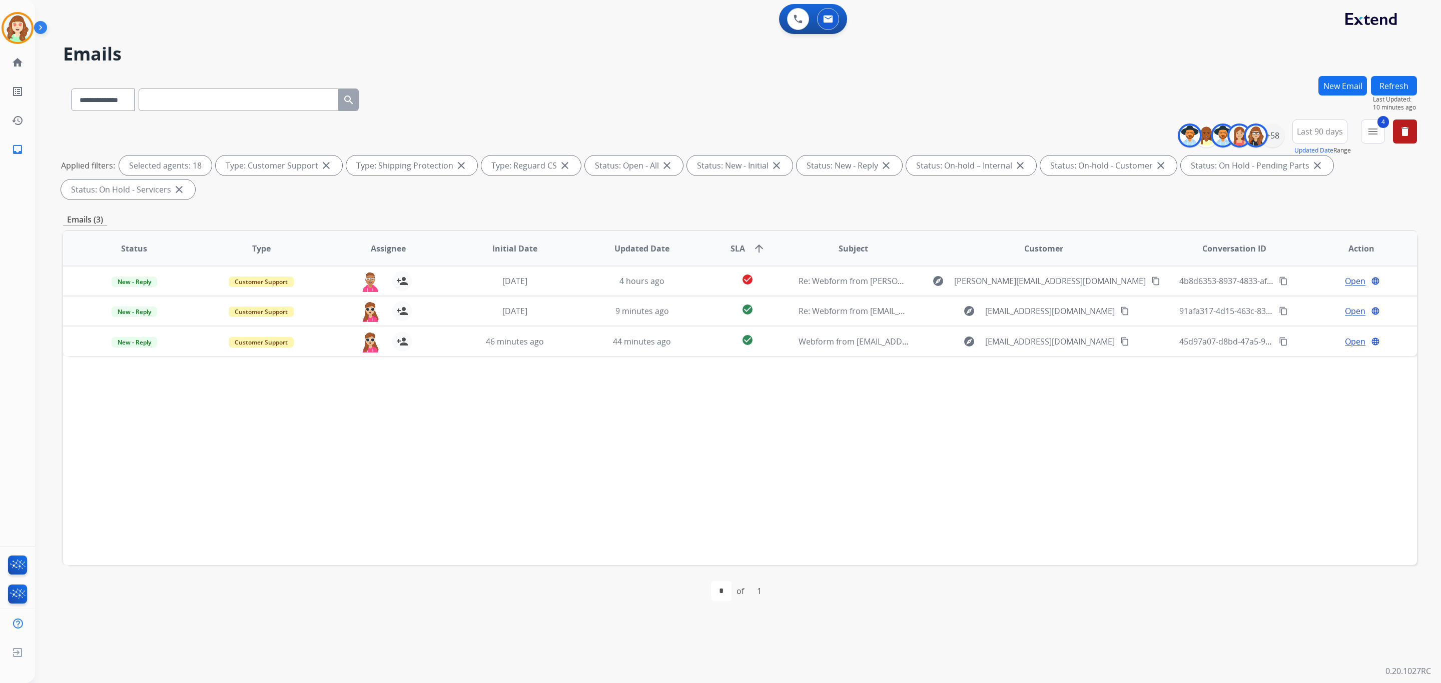
click at [960, 134] on span "Last 90 days" at bounding box center [1319, 132] width 46 height 4
click at [960, 131] on div "+58" at bounding box center [1272, 136] width 24 height 24
drag, startPoint x: 1229, startPoint y: 334, endPoint x: 1052, endPoint y: 358, distance: 179.2
click at [960, 333] on button "Apply" at bounding box center [1222, 338] width 34 height 18
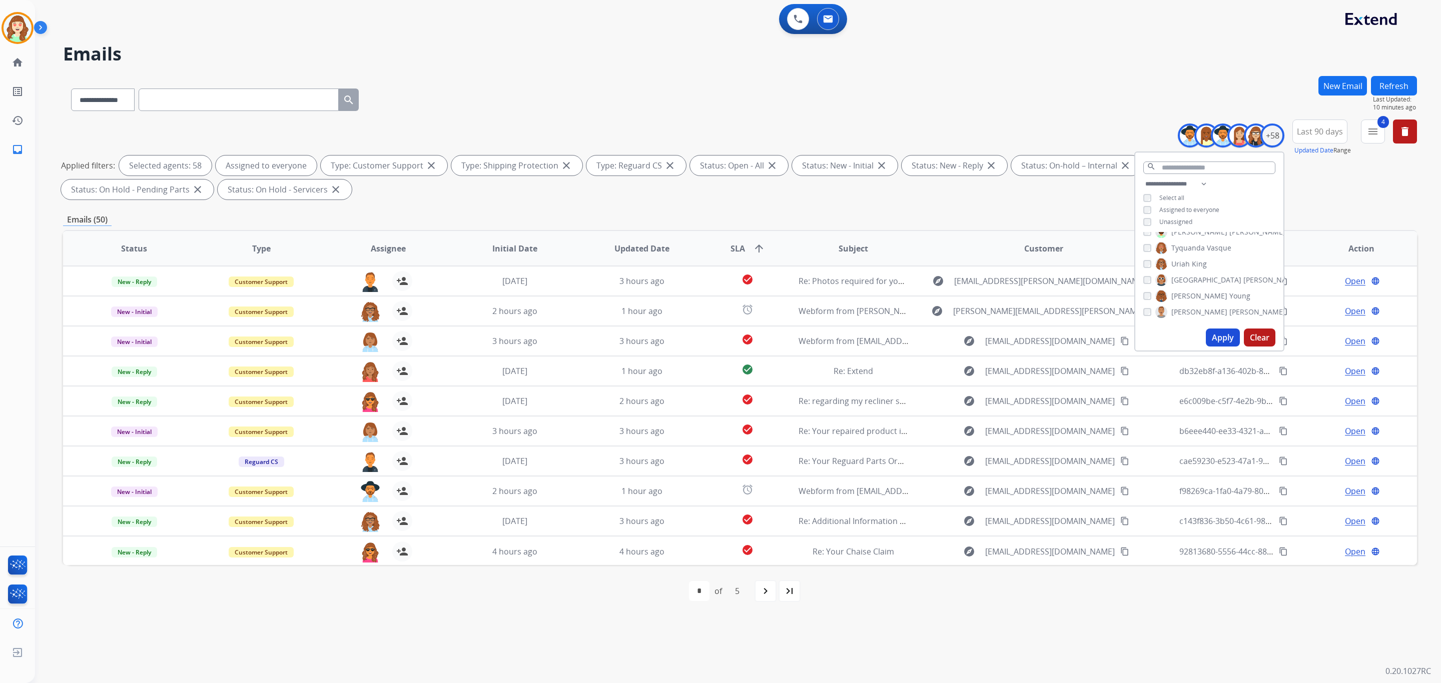
drag, startPoint x: 524, startPoint y: 98, endPoint x: 501, endPoint y: 8, distance: 93.3
click at [525, 98] on div "**********" at bounding box center [740, 98] width 1354 height 44
click at [960, 137] on div "+58" at bounding box center [1272, 136] width 24 height 24
drag, startPoint x: 1213, startPoint y: 337, endPoint x: 1218, endPoint y: 332, distance: 7.4
click at [960, 332] on button "Apply" at bounding box center [1222, 338] width 34 height 18
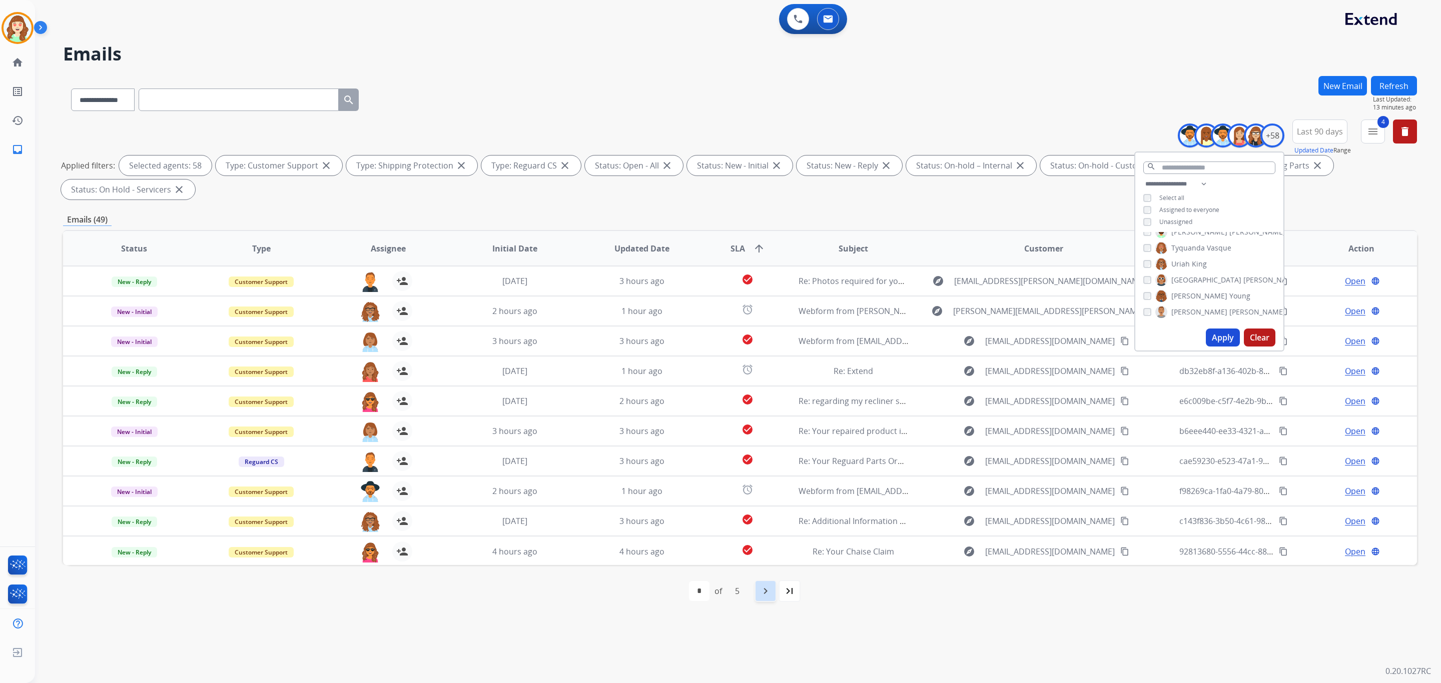
drag, startPoint x: 765, startPoint y: 589, endPoint x: 757, endPoint y: 583, distance: 10.4
click at [764, 413] on mat-icon "navigate_next" at bounding box center [765, 591] width 12 height 12
